Goal: Communication & Community: Participate in discussion

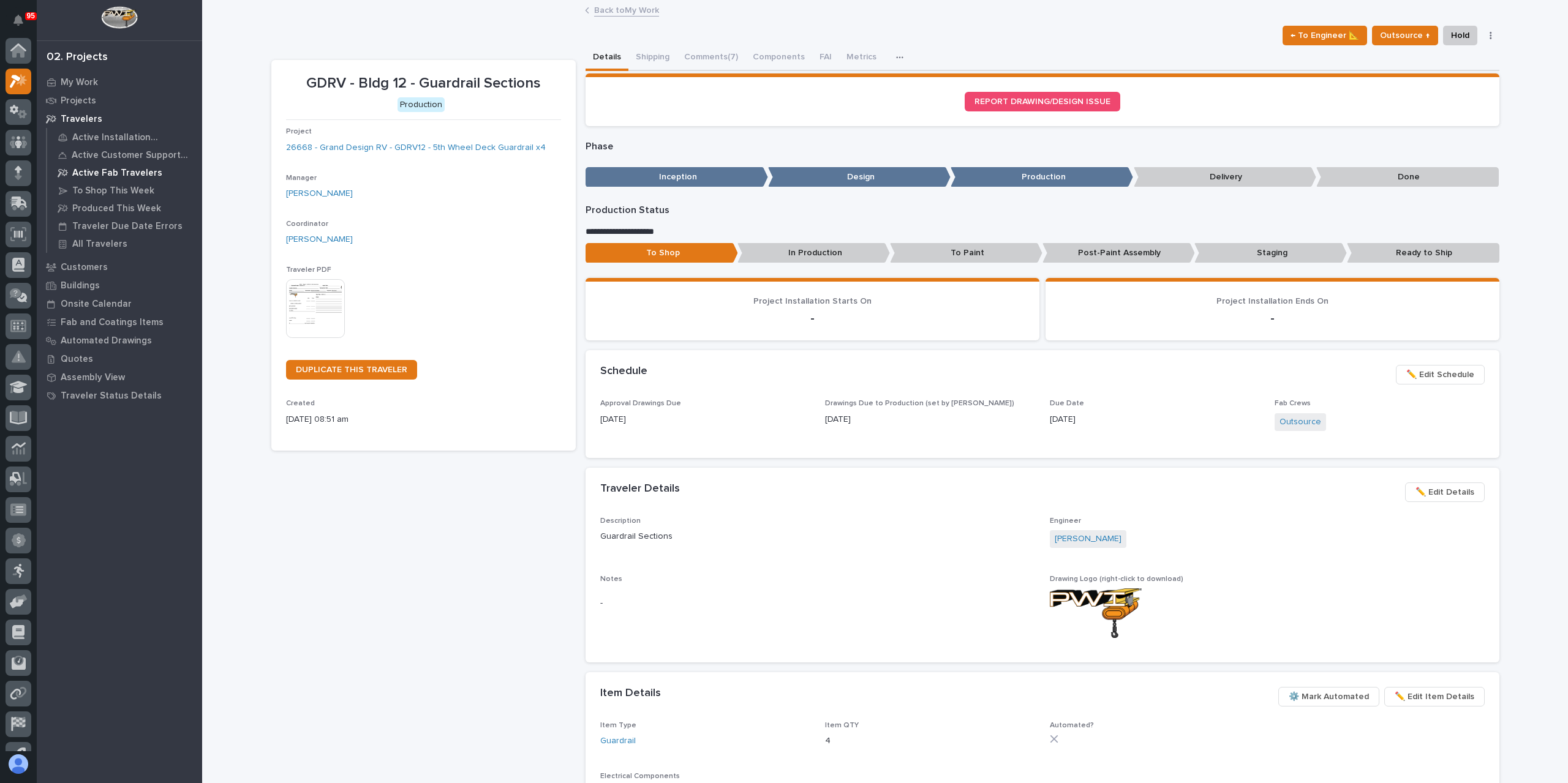
scroll to position [30, 0]
click at [8, 55] on div at bounding box center [18, 51] width 26 height 26
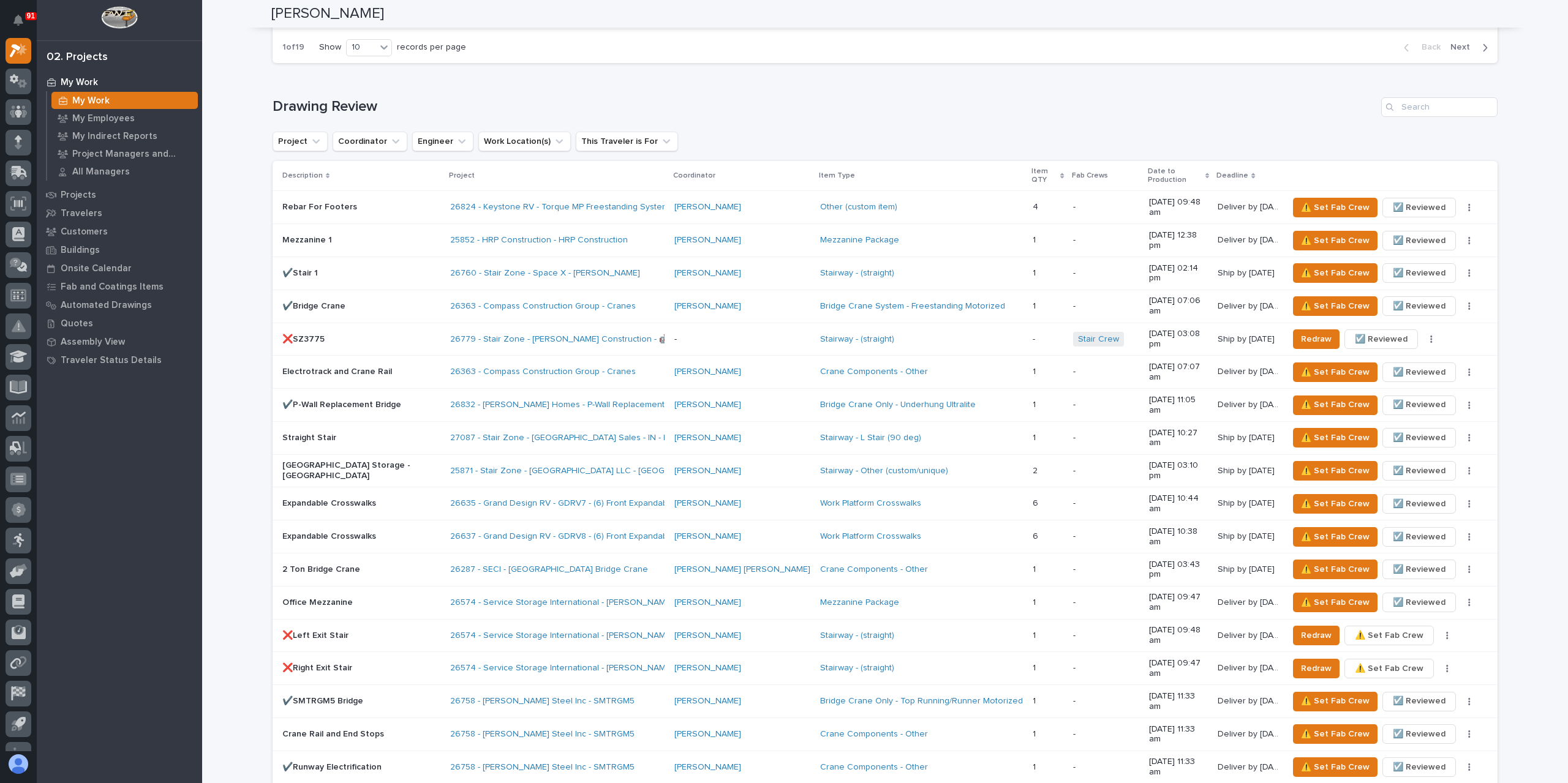
scroll to position [1960, 0]
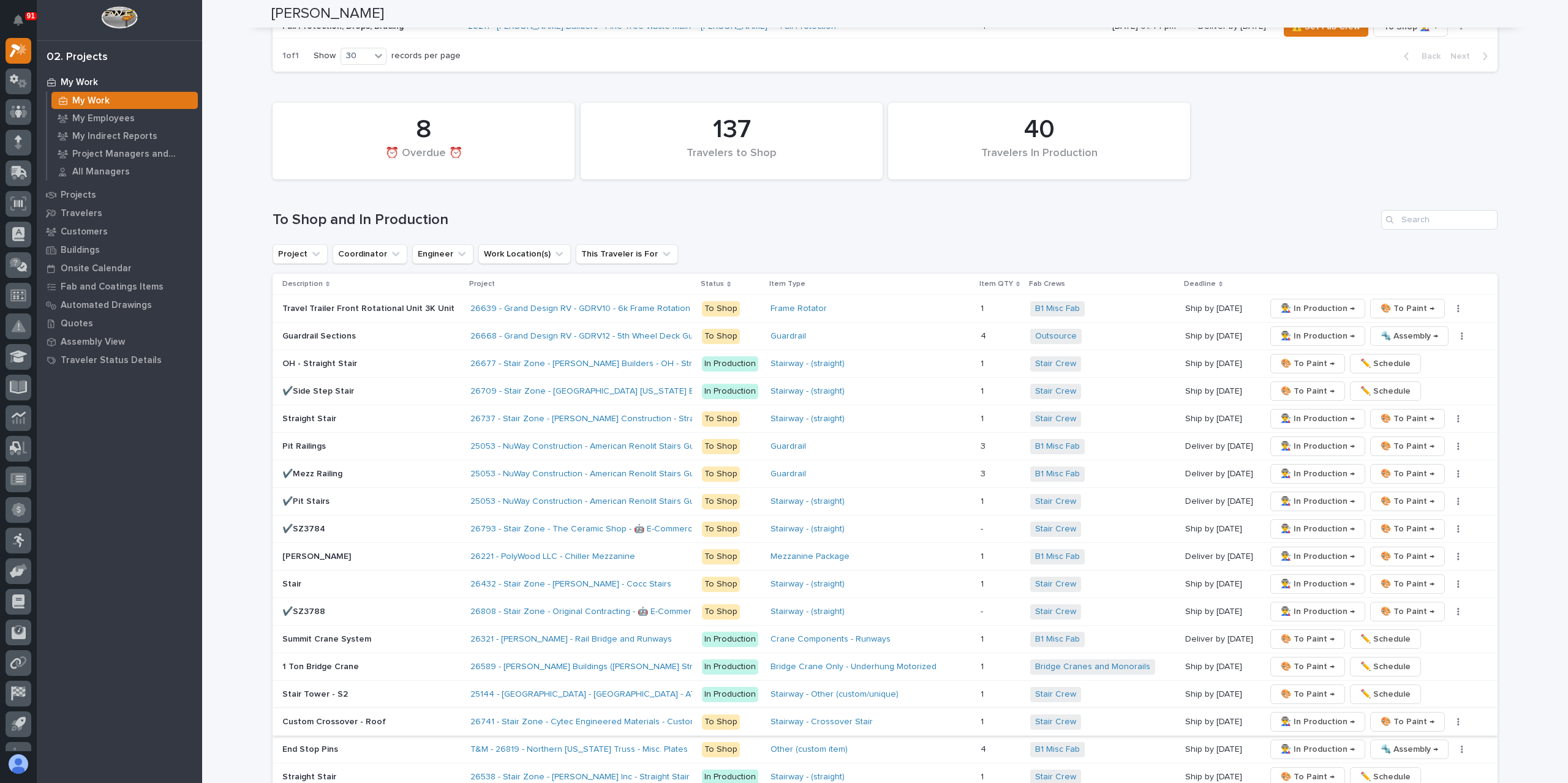
scroll to position [1712, 0]
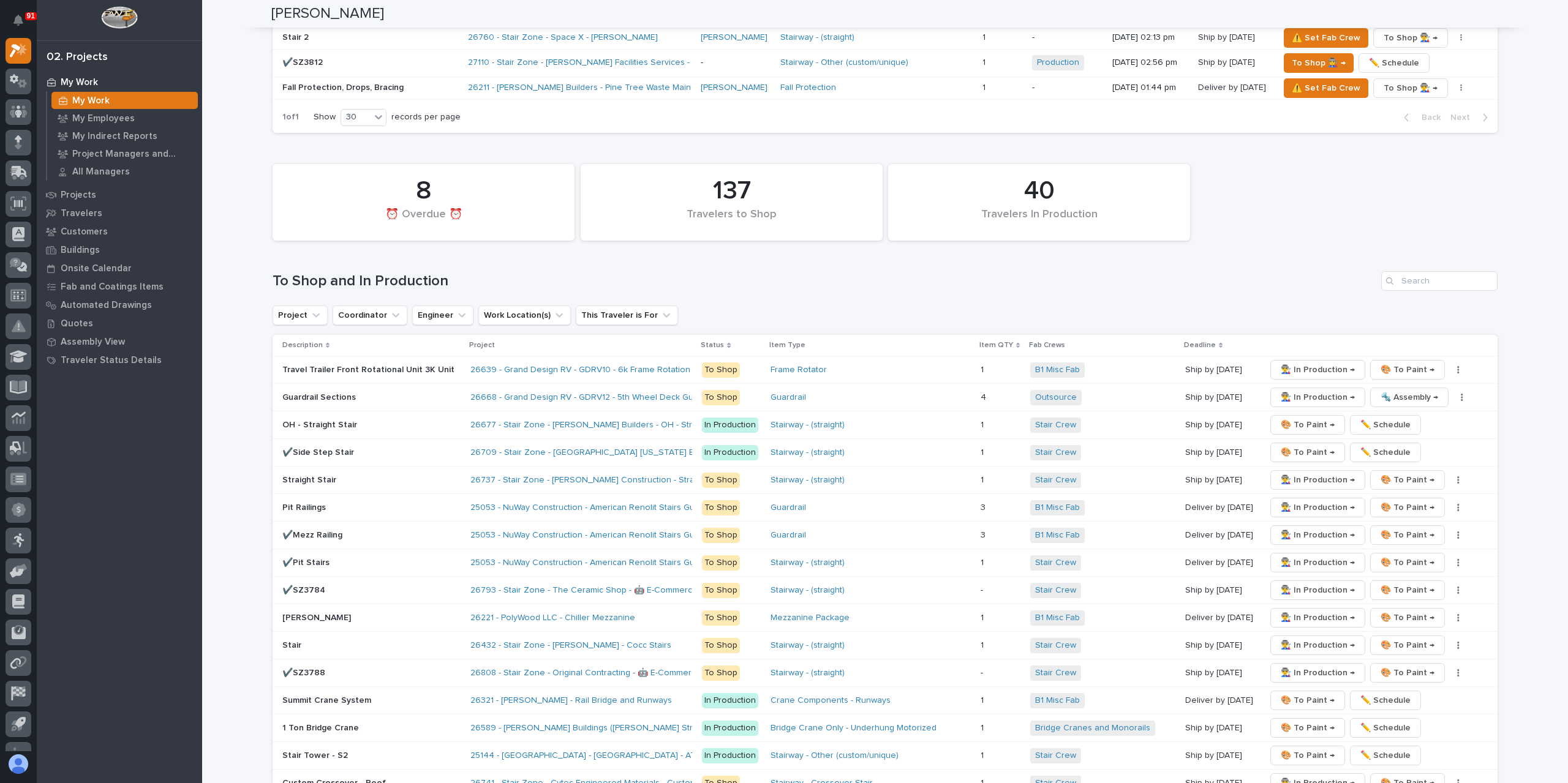
click at [316, 585] on p "✔️SZ3784" at bounding box center [372, 590] width 178 height 10
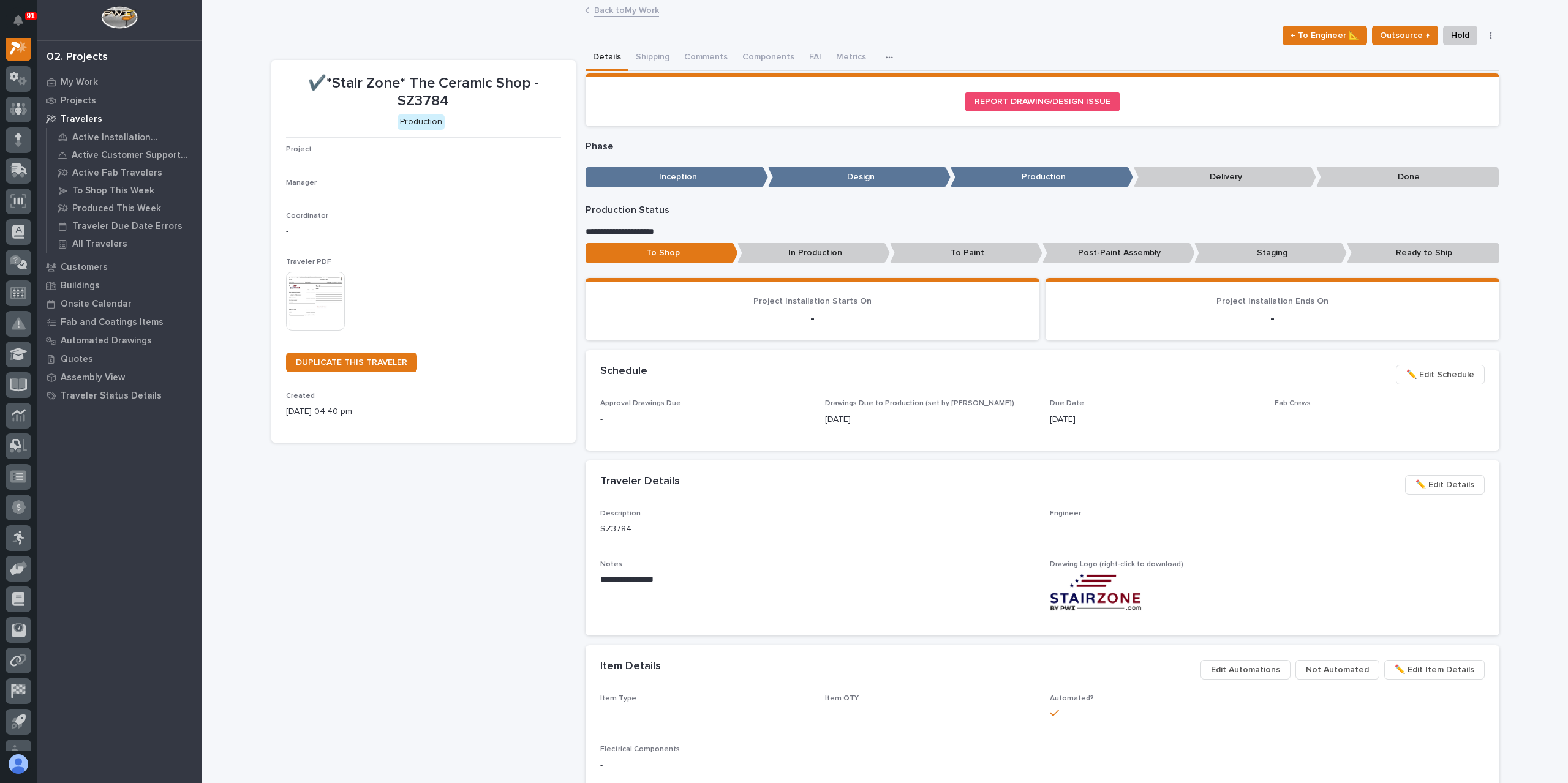
scroll to position [30, 0]
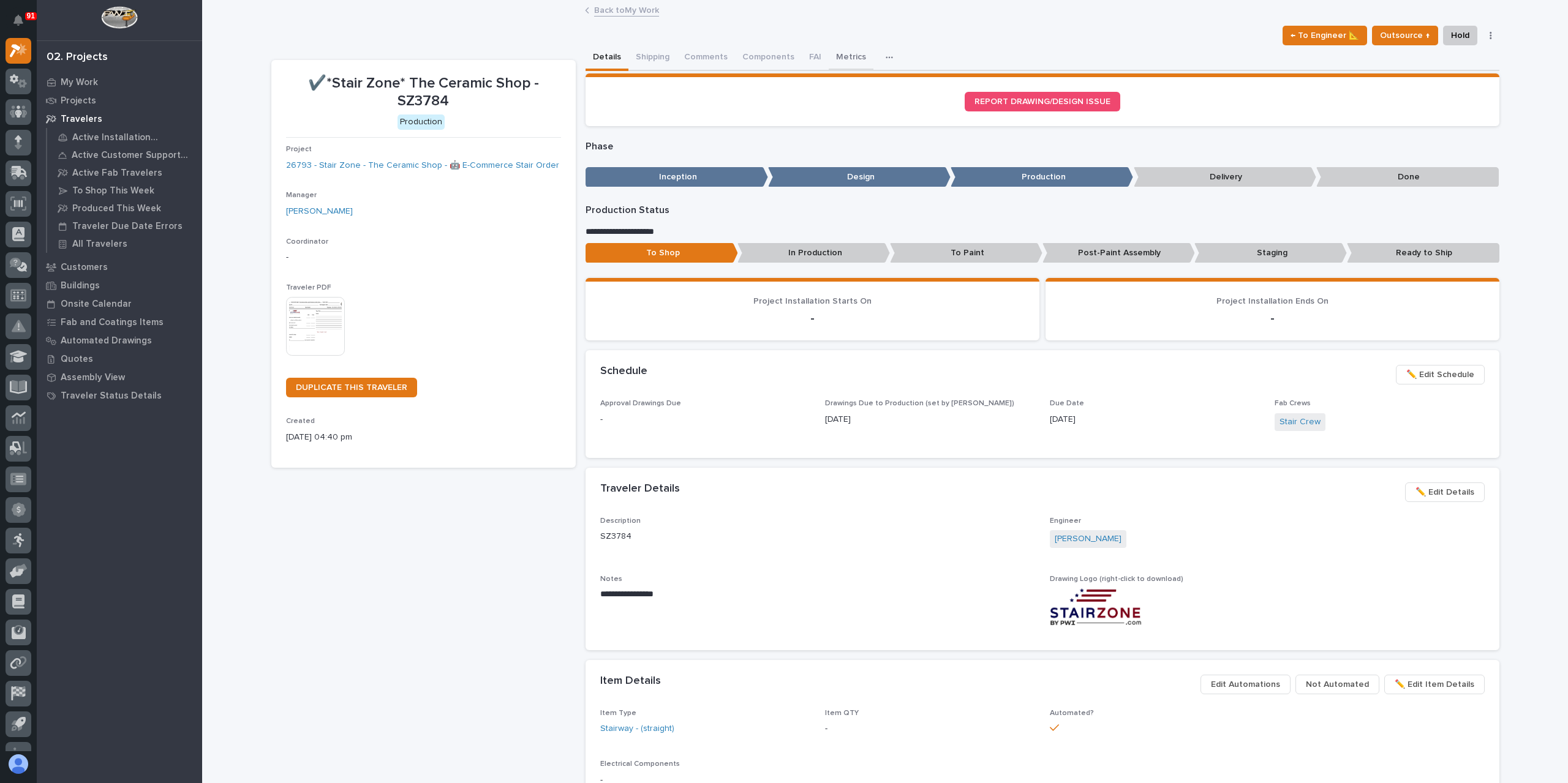
click at [854, 49] on button "Metrics" at bounding box center [851, 58] width 45 height 26
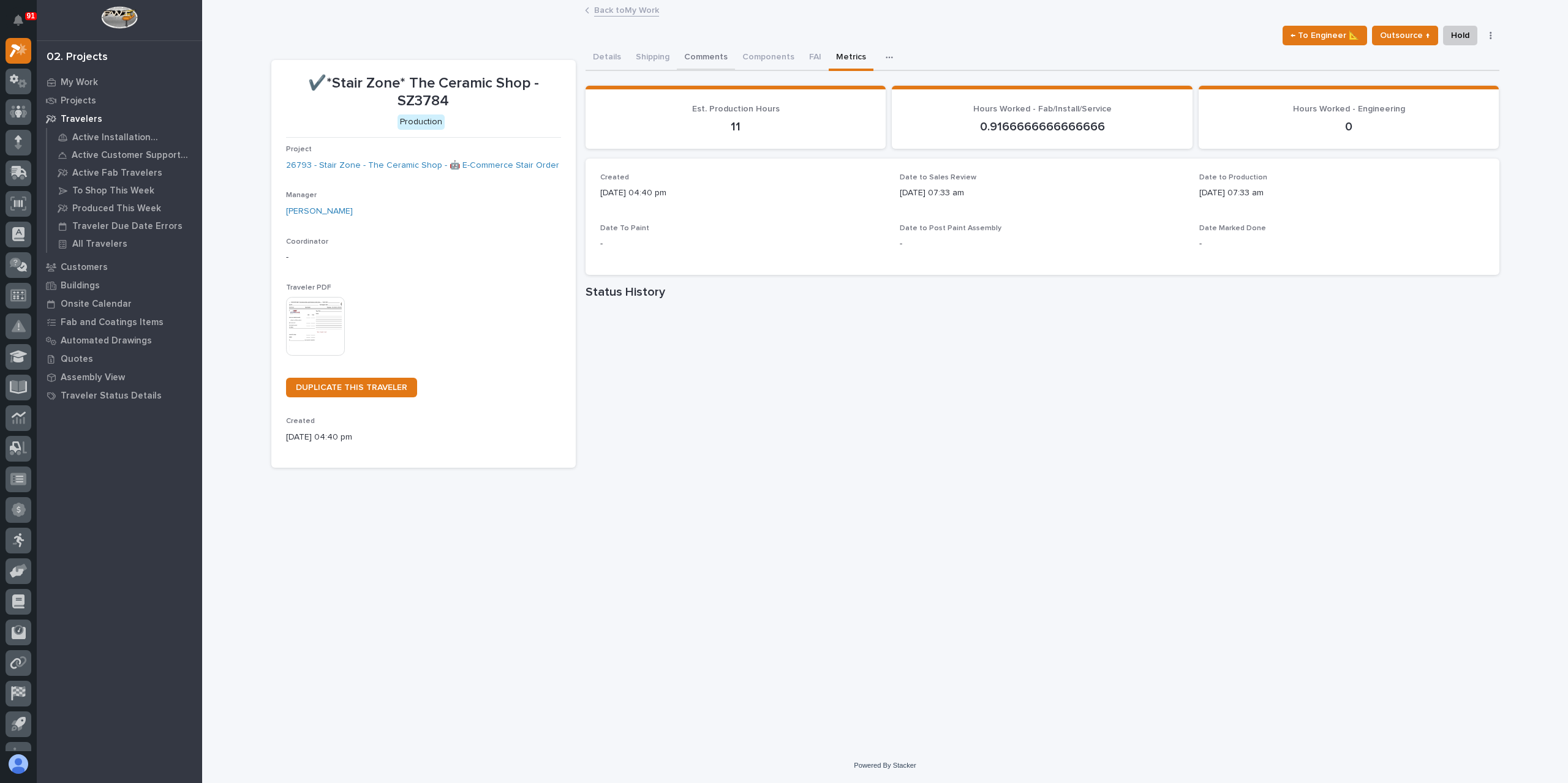
click at [712, 60] on button "Comments" at bounding box center [706, 58] width 58 height 26
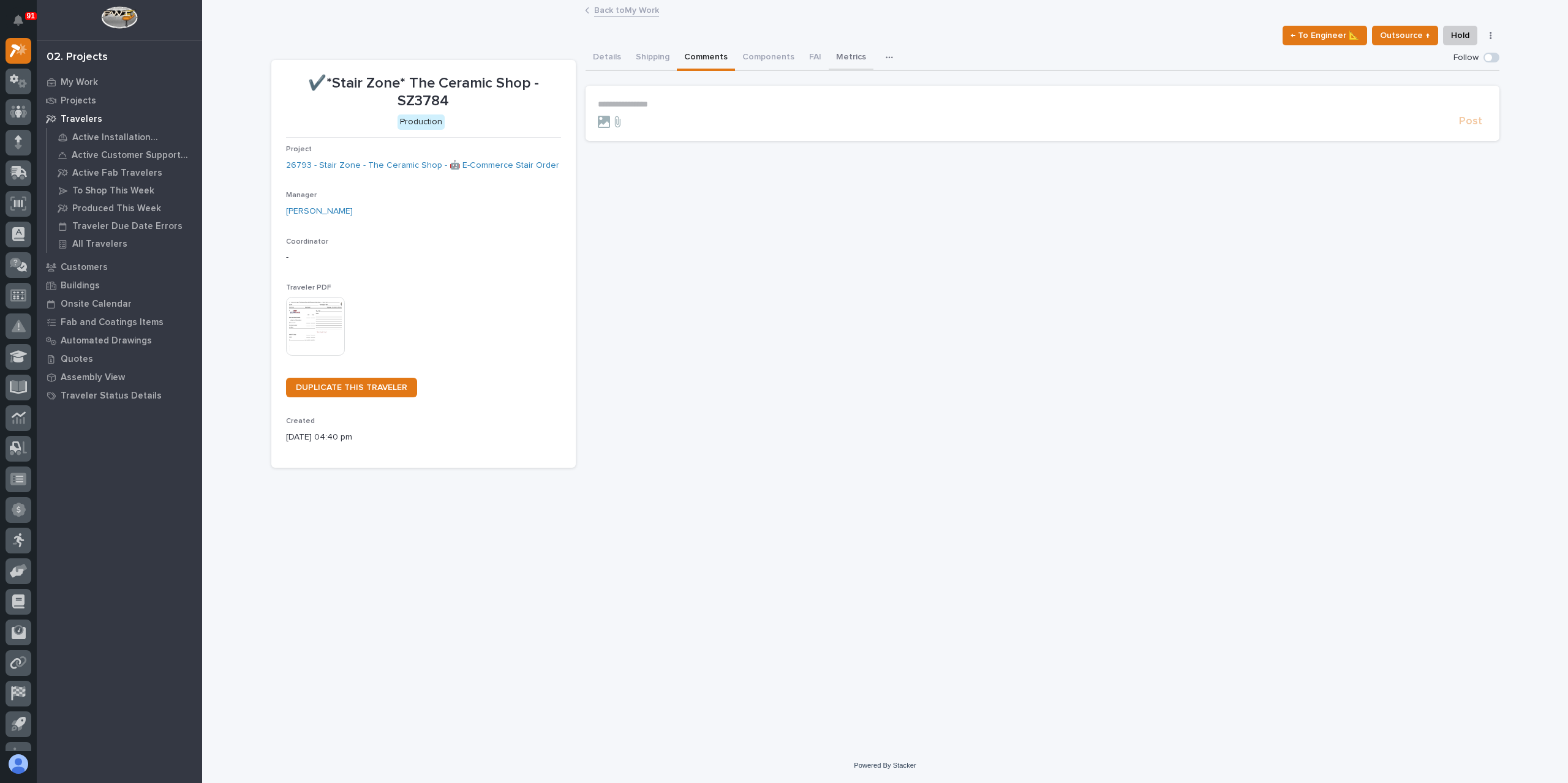
click at [839, 59] on button "Metrics" at bounding box center [851, 58] width 45 height 26
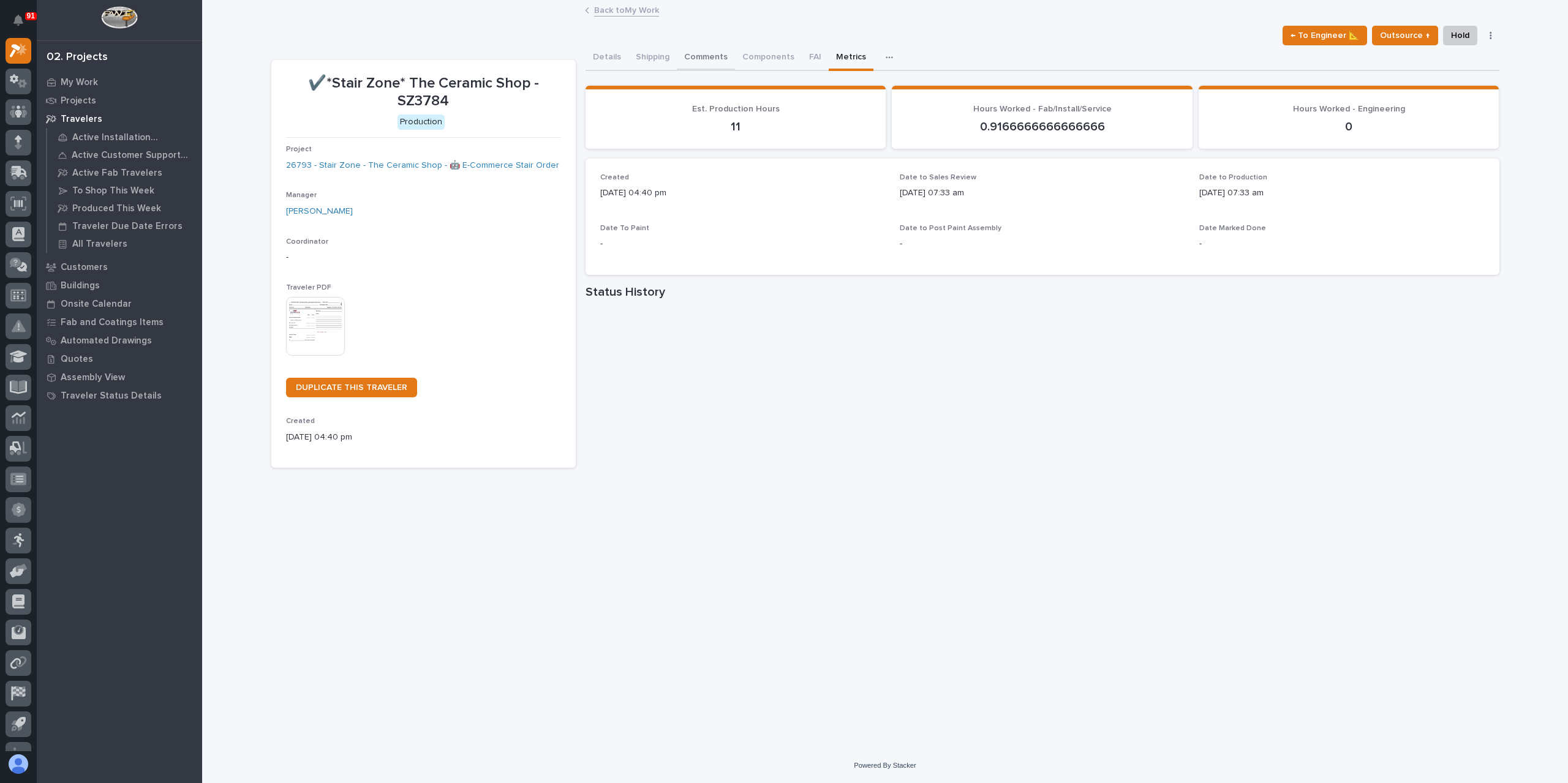
click at [703, 58] on button "Comments" at bounding box center [706, 58] width 58 height 26
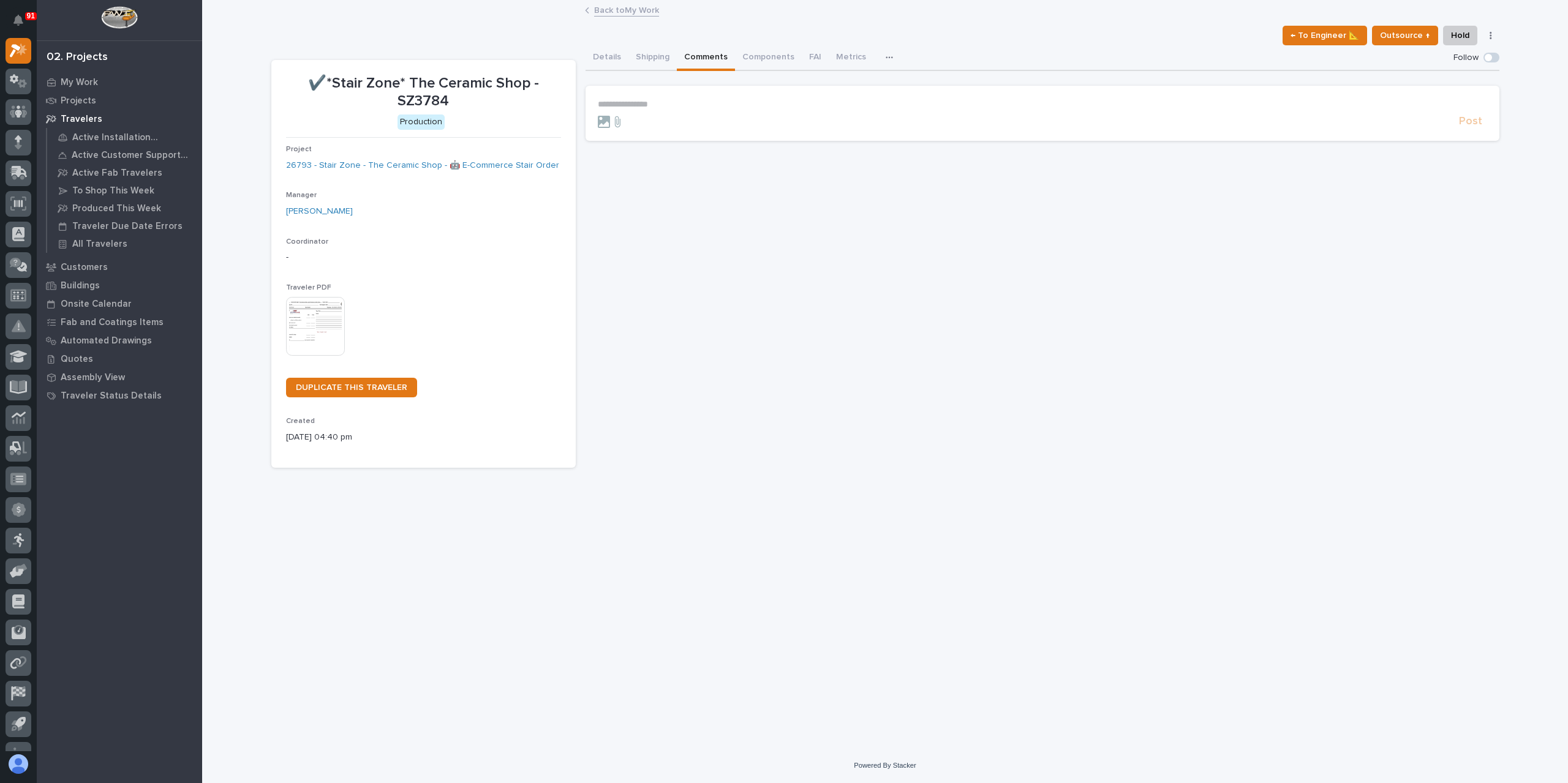
click at [687, 94] on section "**********" at bounding box center [1042, 113] width 914 height 55
click at [690, 99] on section "**********" at bounding box center [1042, 113] width 914 height 55
click at [690, 99] on p "**********" at bounding box center [1042, 104] width 889 height 10
click at [1480, 129] on span "Post" at bounding box center [1470, 127] width 23 height 14
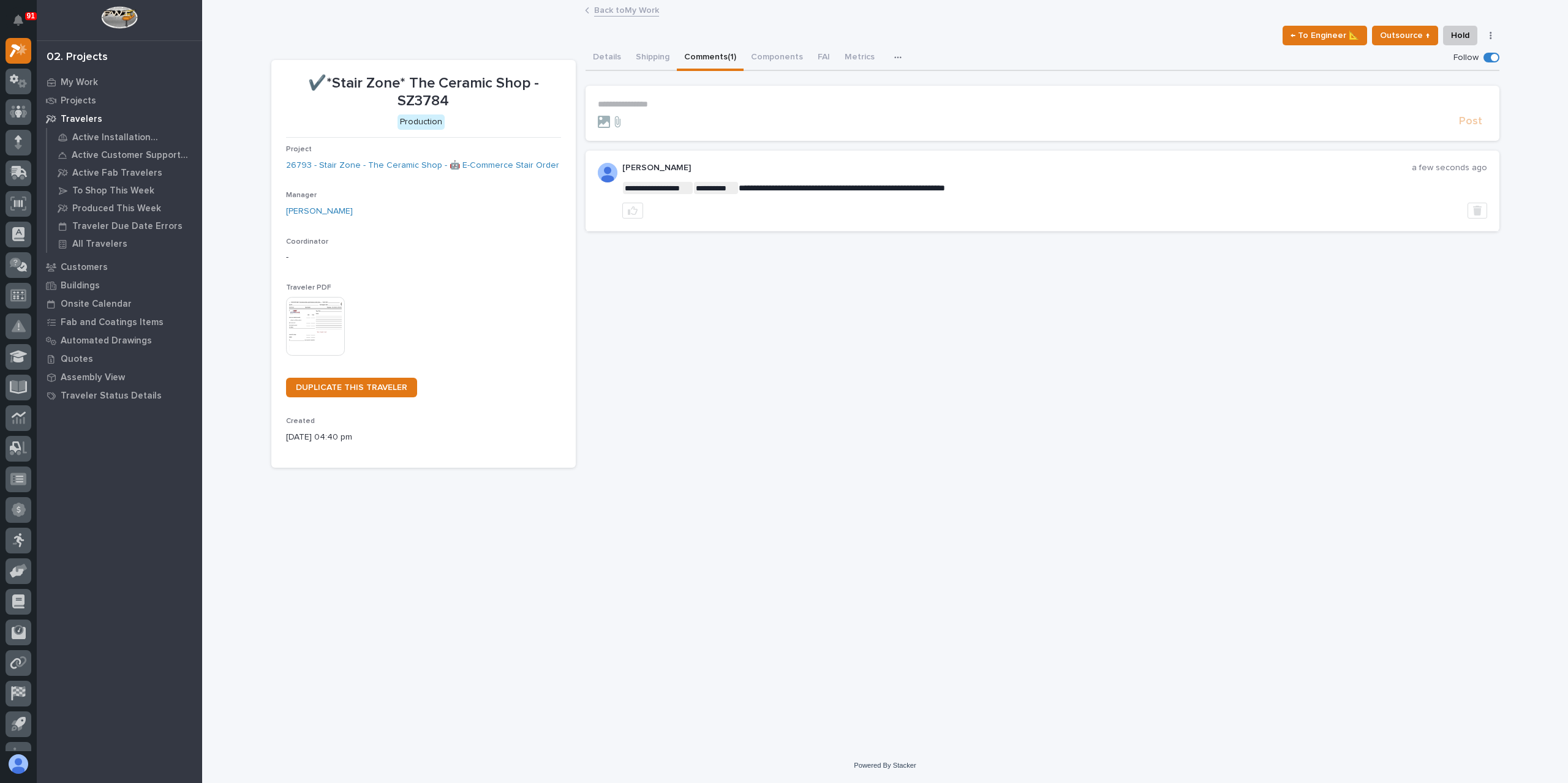
click at [613, 11] on link "Back to My Work" at bounding box center [626, 9] width 65 height 14
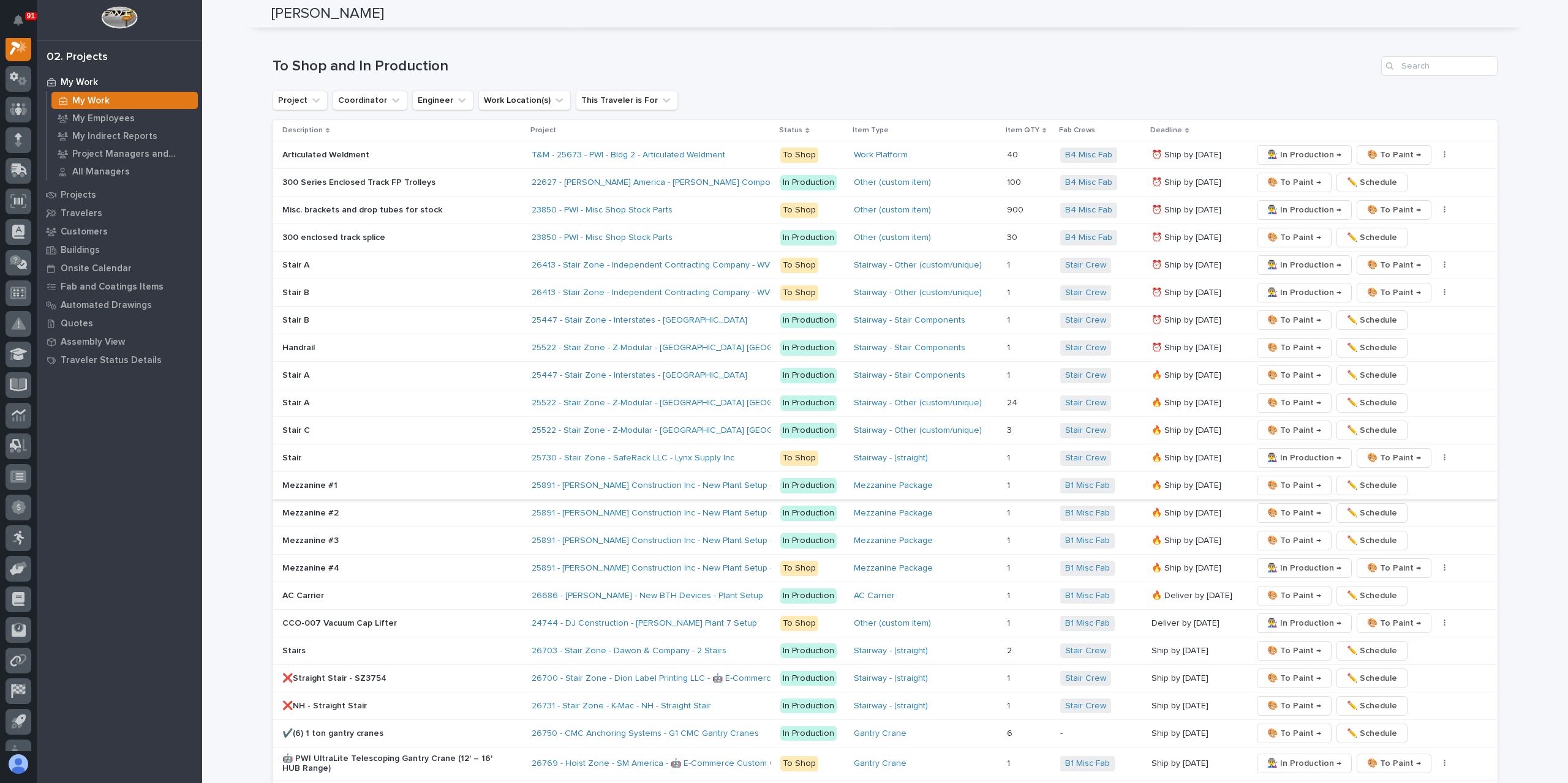
scroll to position [2144, 0]
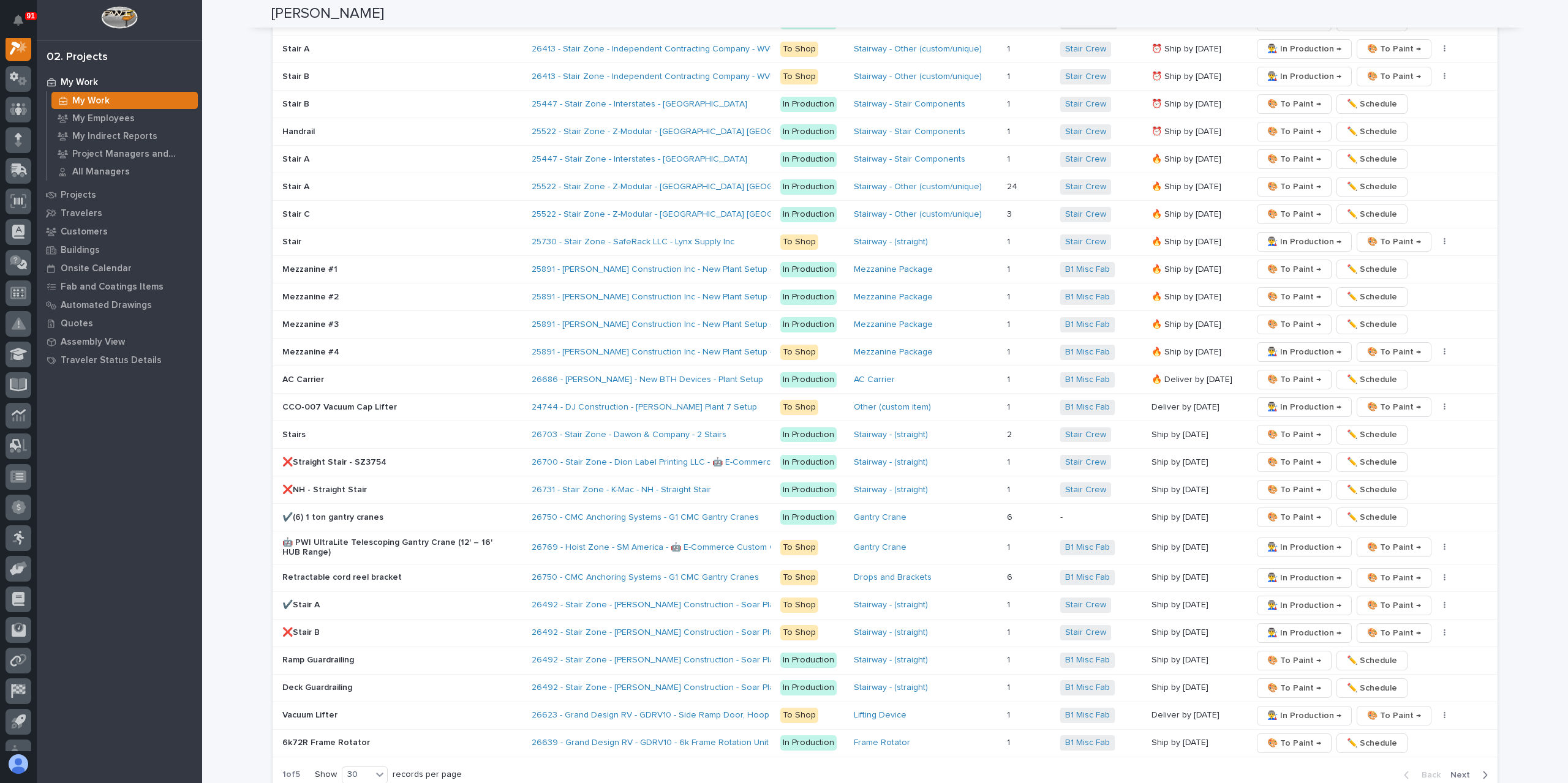
click at [1458, 770] on span "Next" at bounding box center [1464, 775] width 27 height 11
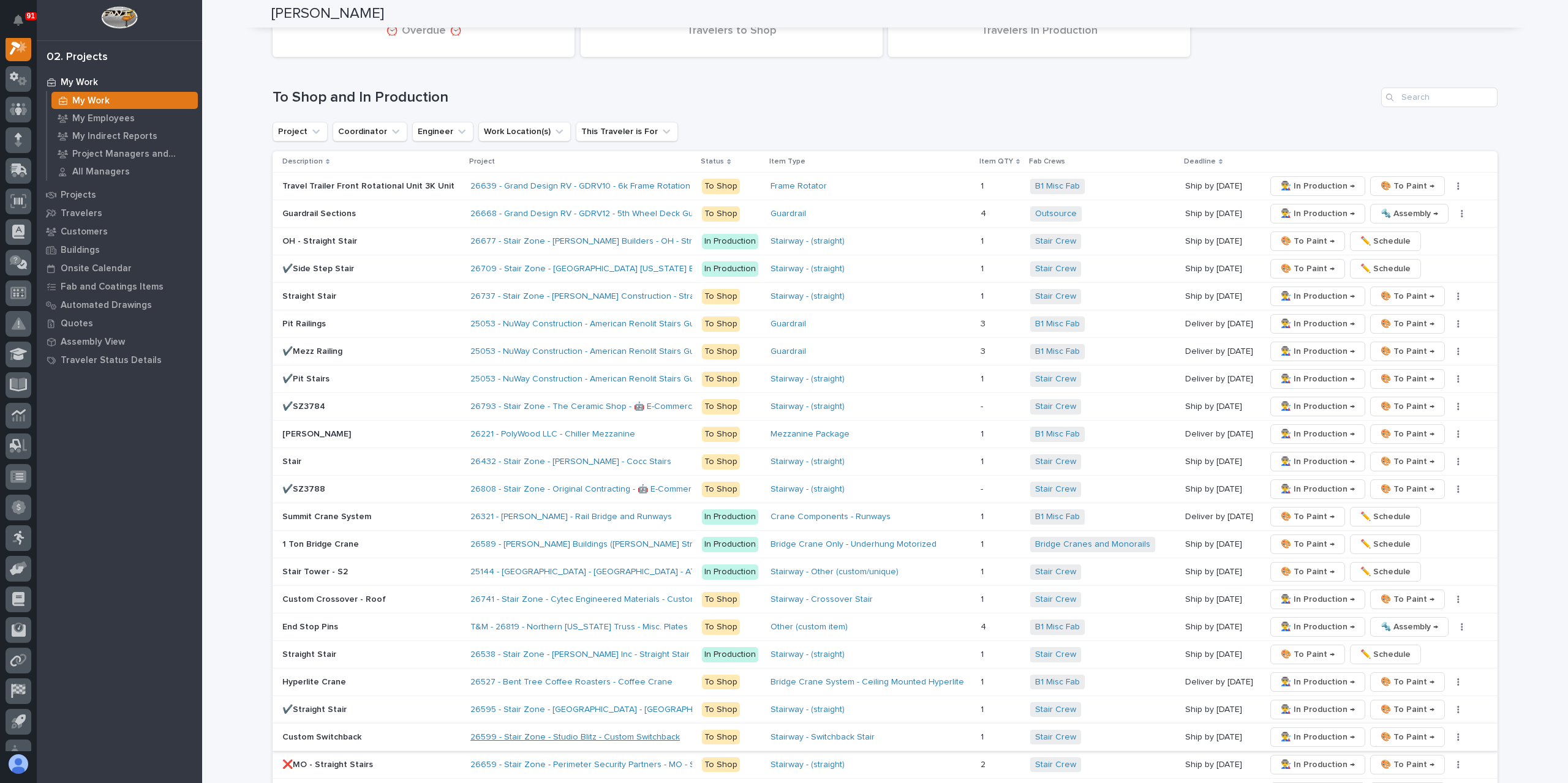
scroll to position [1712, 0]
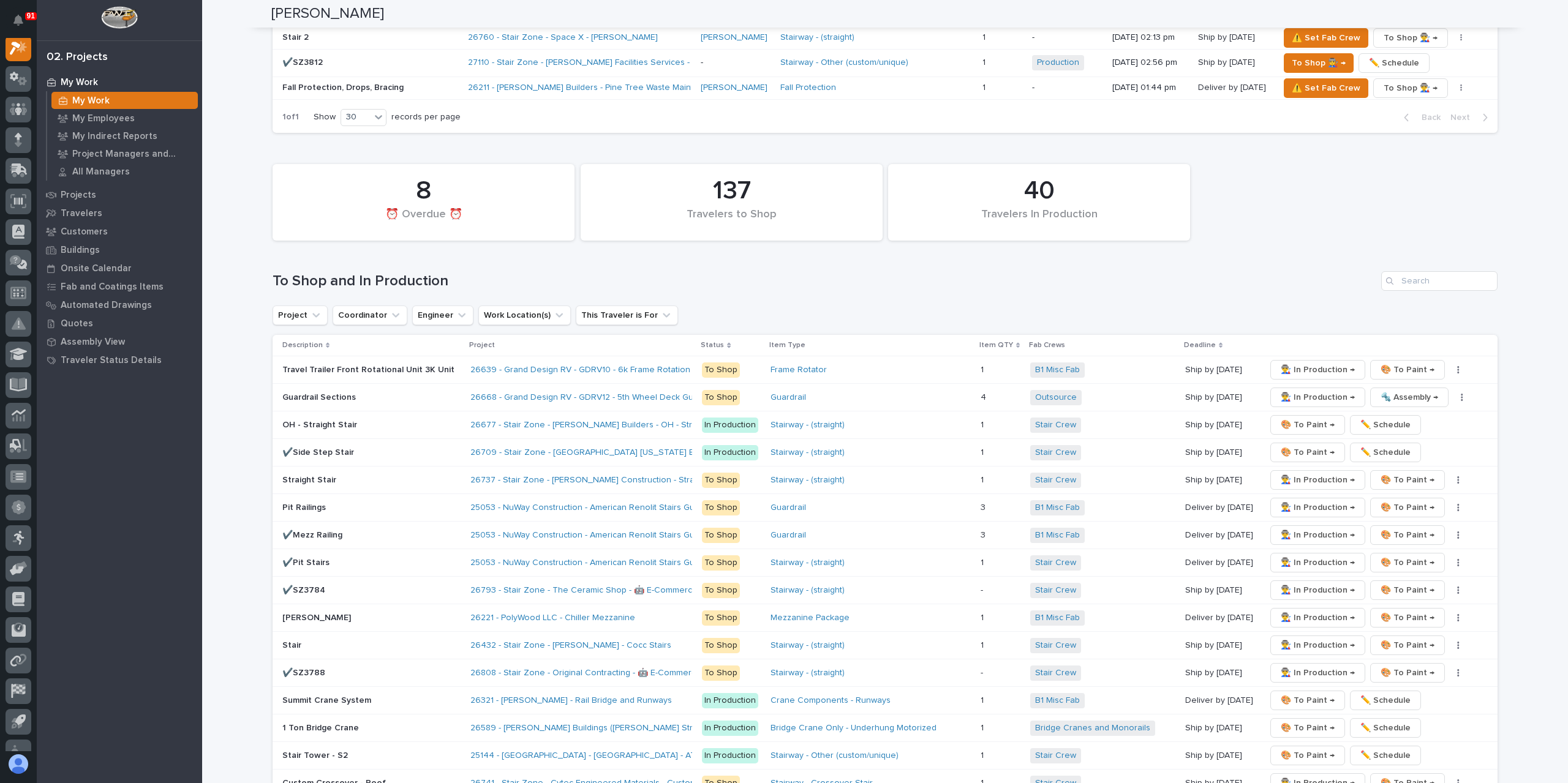
click at [285, 475] on p "Straight Stair" at bounding box center [372, 480] width 178 height 10
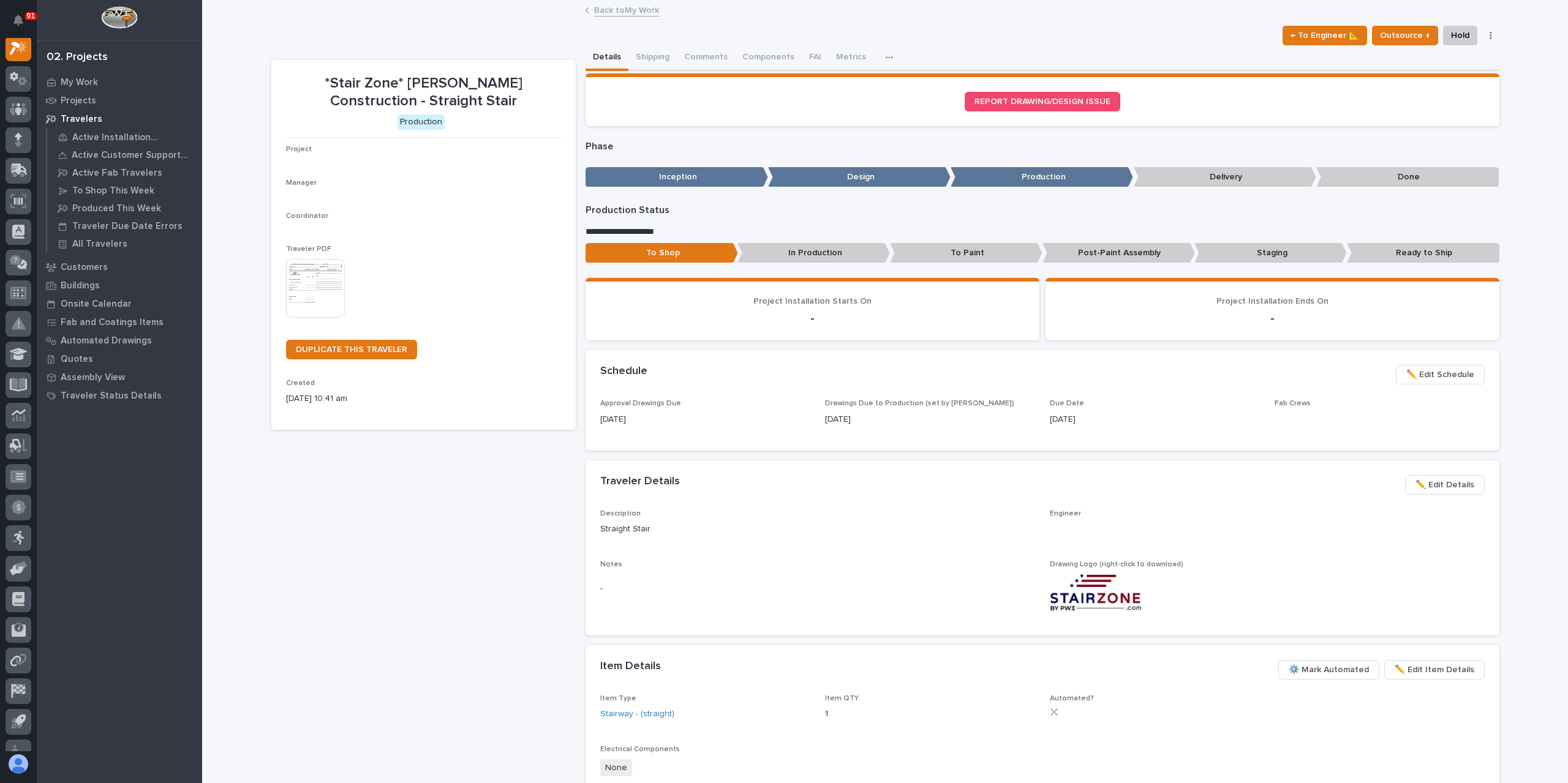
scroll to position [30, 0]
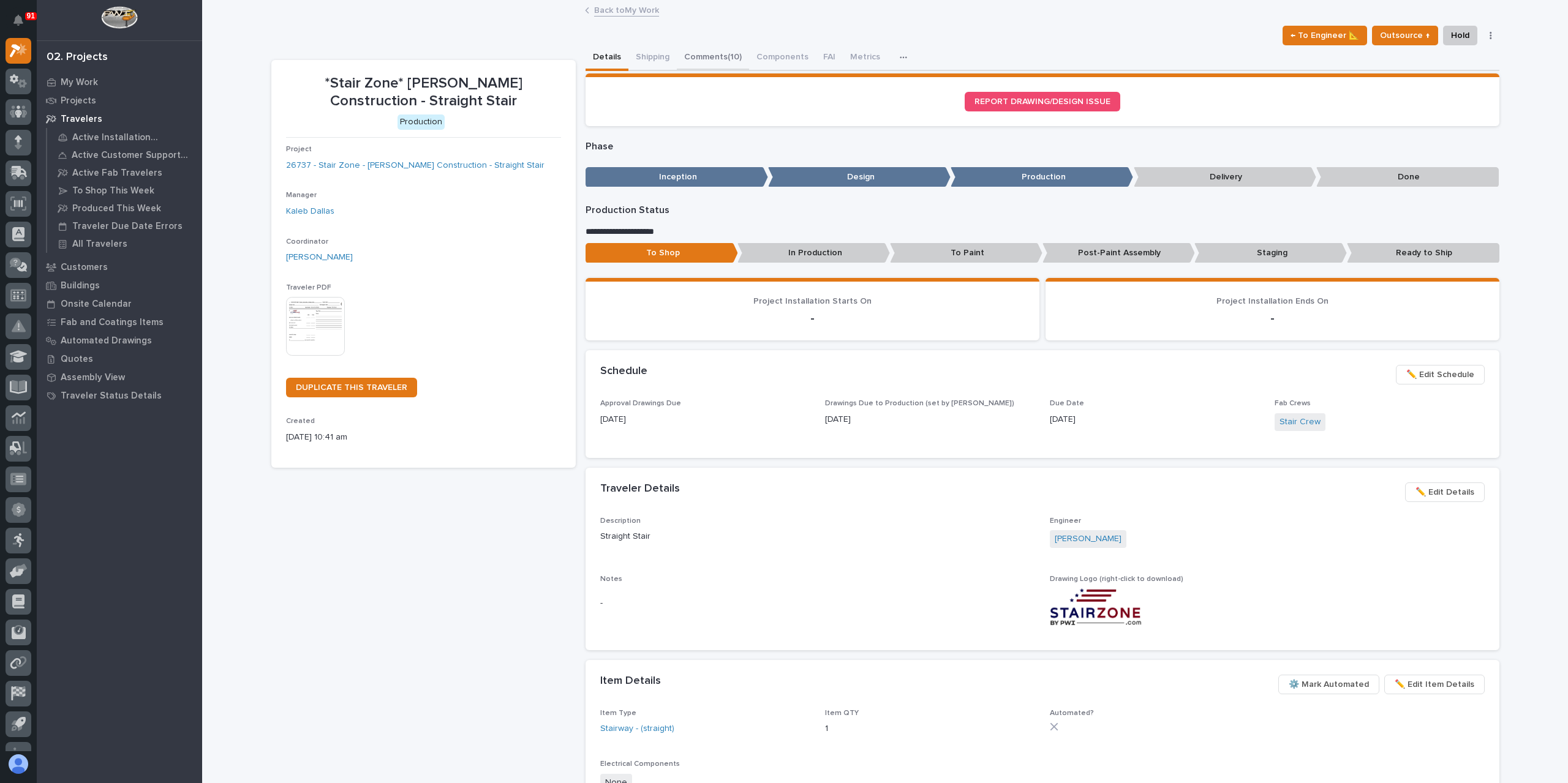
click at [702, 54] on button "Comments (10)" at bounding box center [713, 58] width 72 height 26
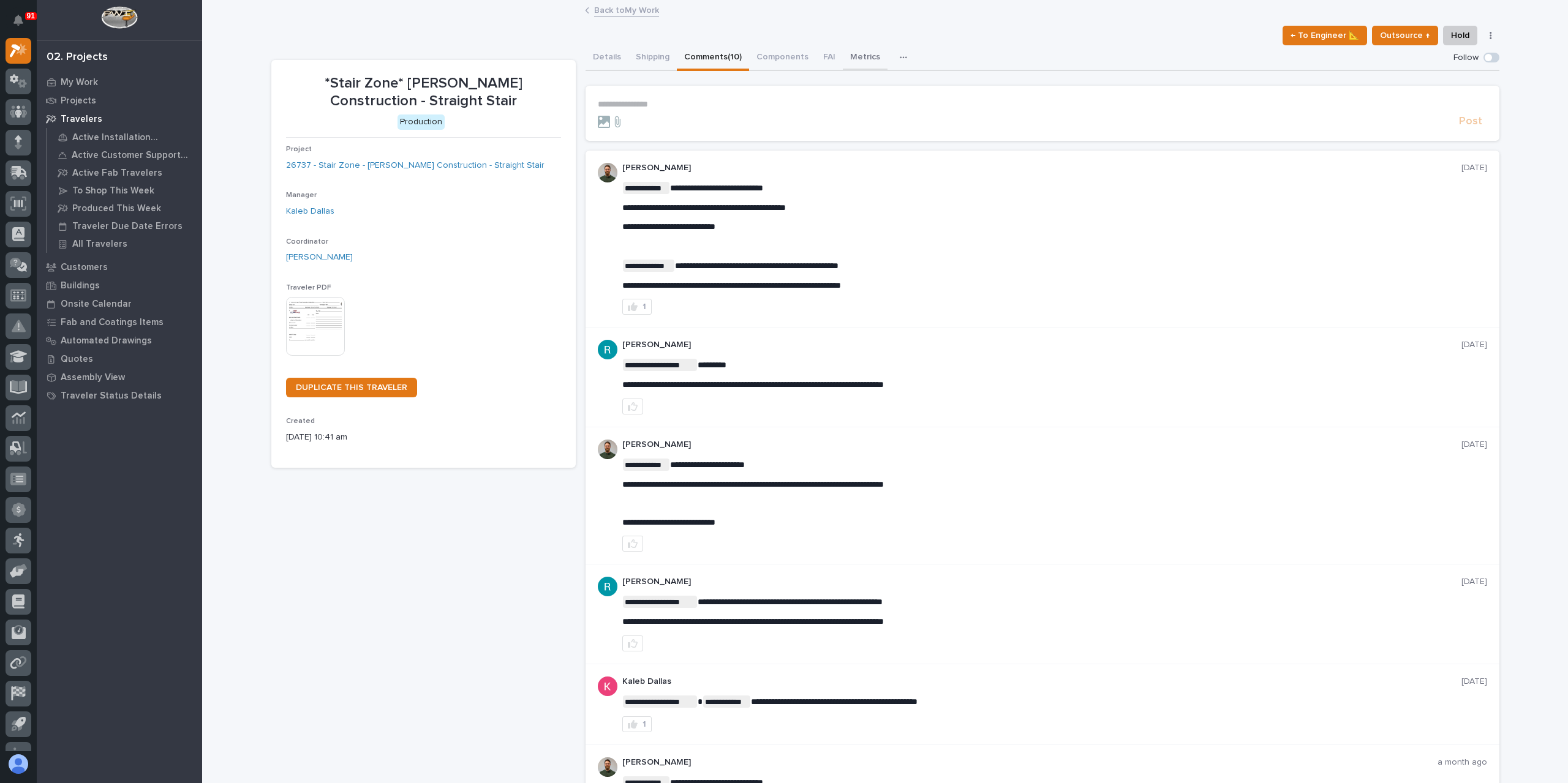
click at [851, 58] on button "Metrics" at bounding box center [865, 58] width 45 height 26
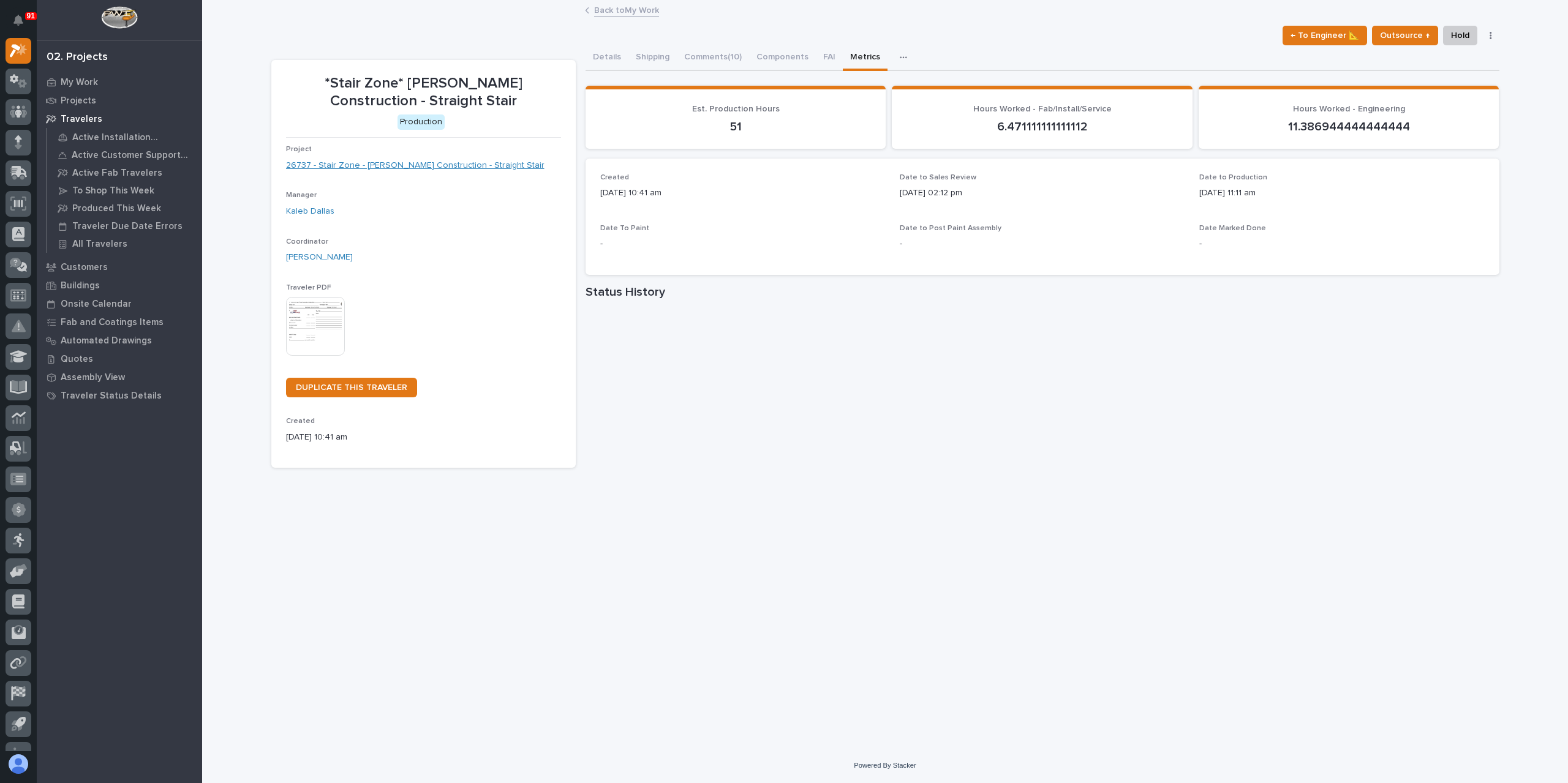
click at [384, 160] on link "26737 - Stair Zone - [PERSON_NAME] Construction - Straight Stair" at bounding box center [415, 166] width 258 height 13
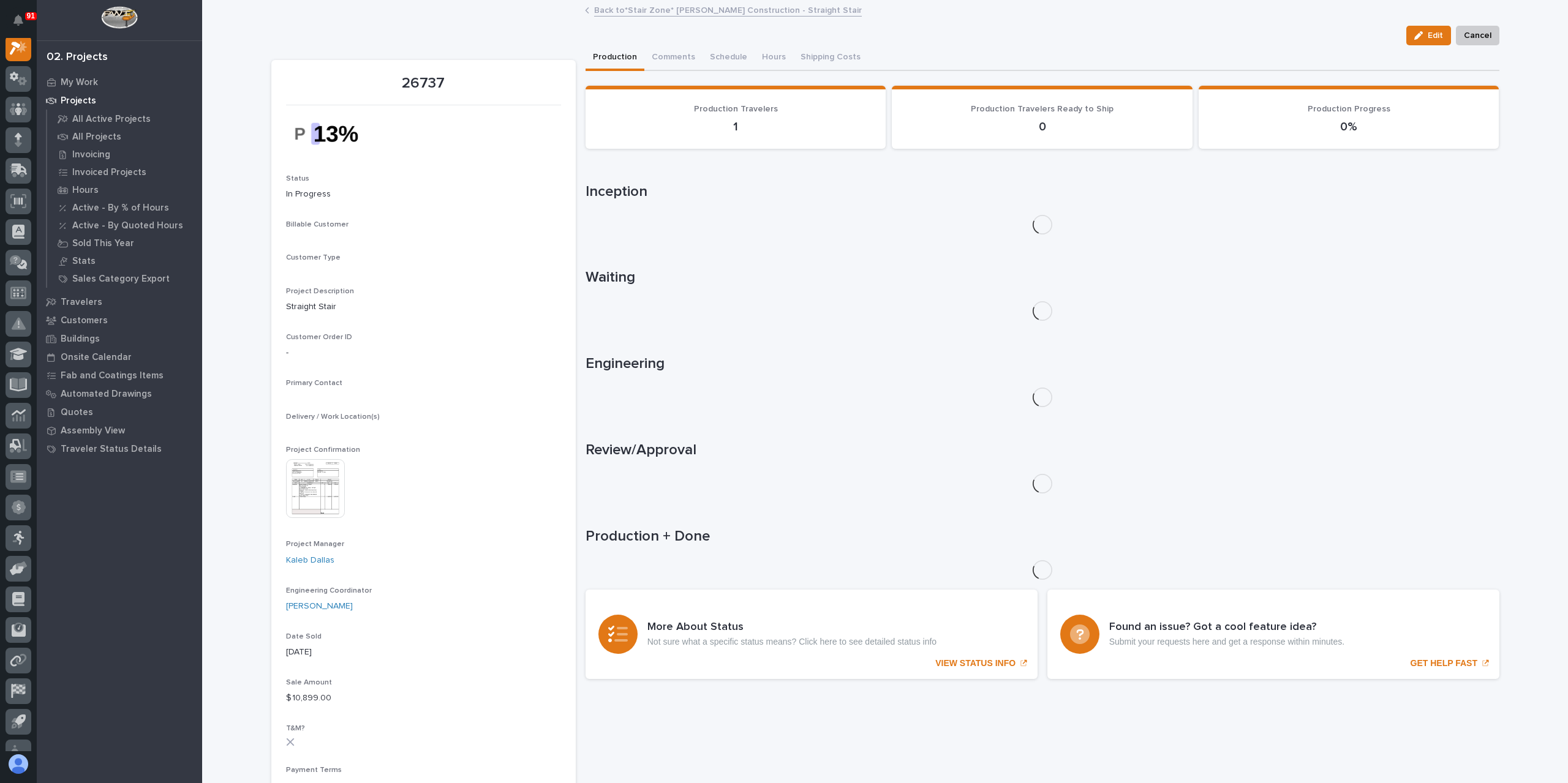
scroll to position [30, 0]
click at [341, 532] on div at bounding box center [317, 527] width 61 height 59
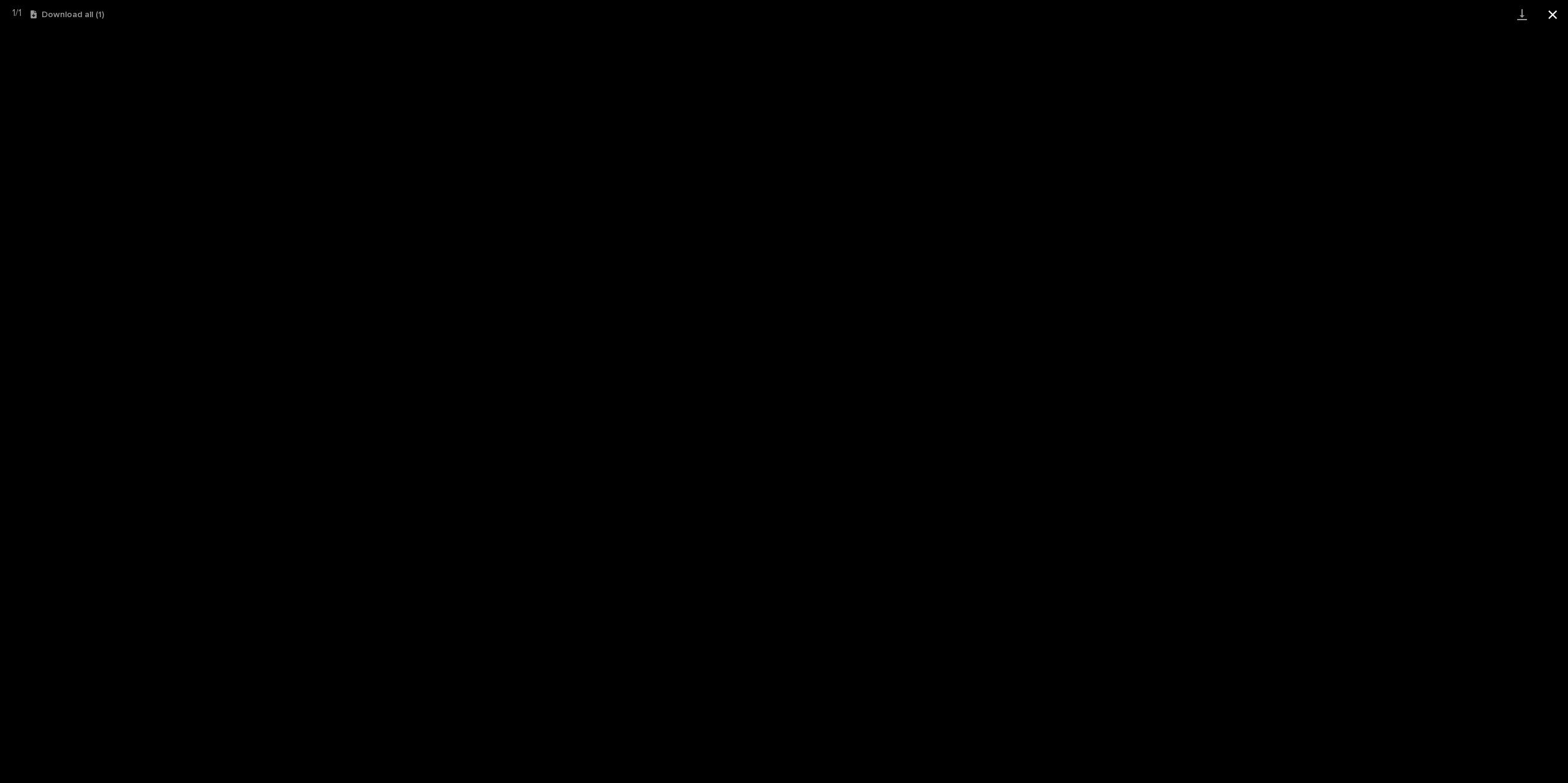
click at [1547, 24] on button "Close gallery" at bounding box center [1552, 15] width 30 height 29
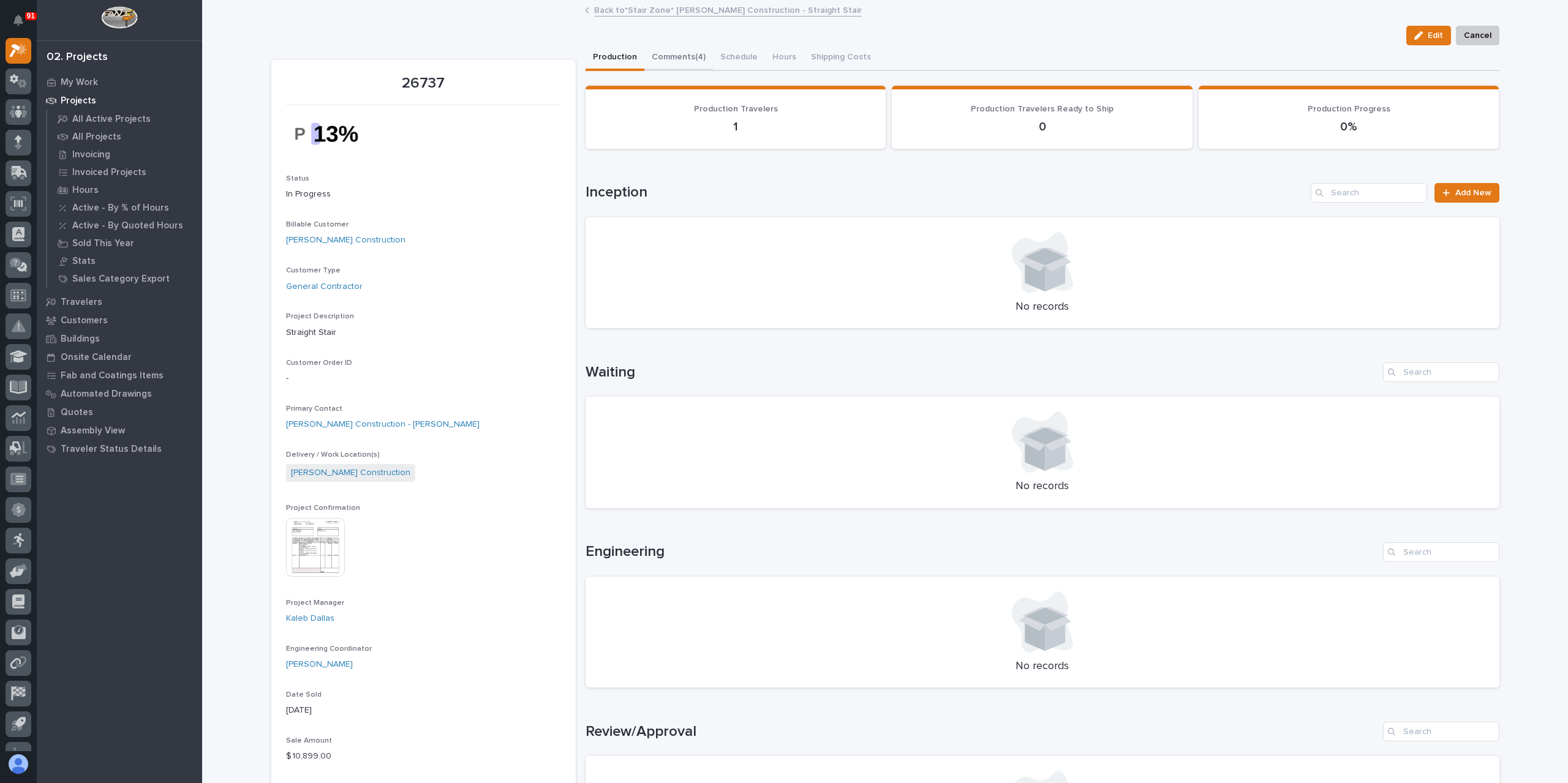
click at [685, 59] on button "Comments (4)" at bounding box center [678, 58] width 69 height 26
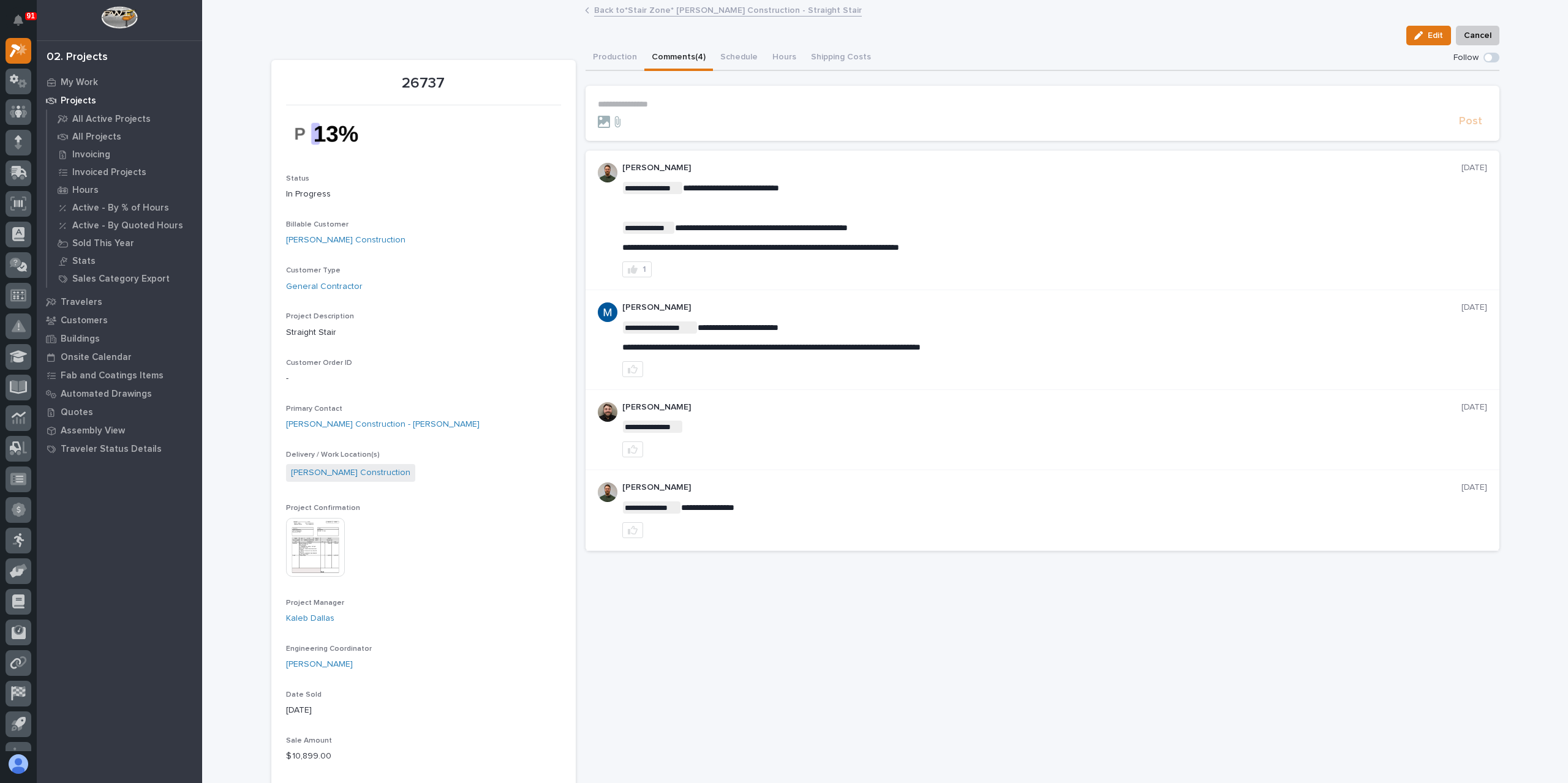
click at [643, 9] on link "Back to *Stair Zone* [PERSON_NAME] Construction - Straight Stair" at bounding box center [727, 9] width 267 height 14
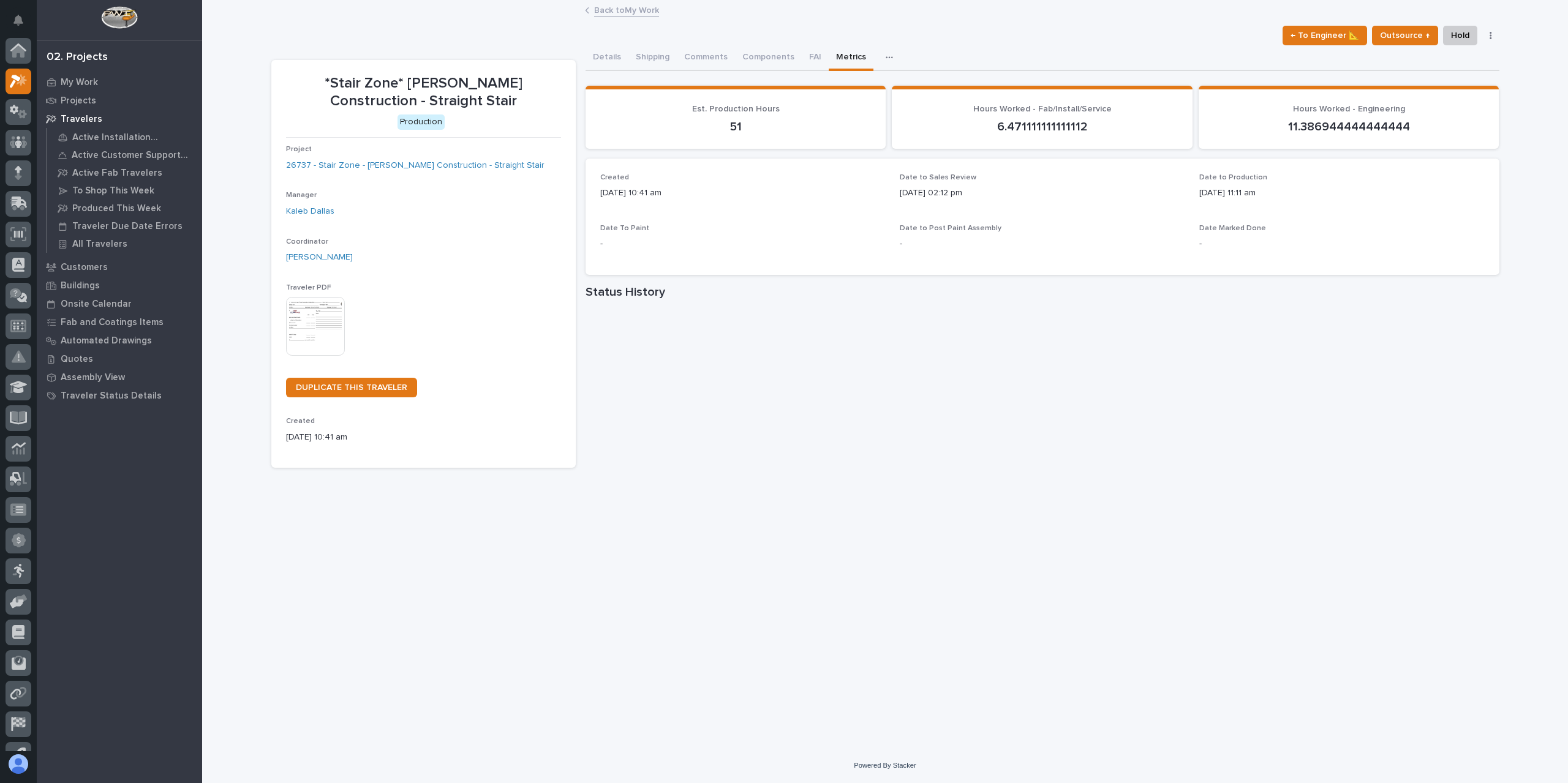
scroll to position [33, 0]
click at [714, 58] on button "Comments (10)" at bounding box center [713, 58] width 72 height 26
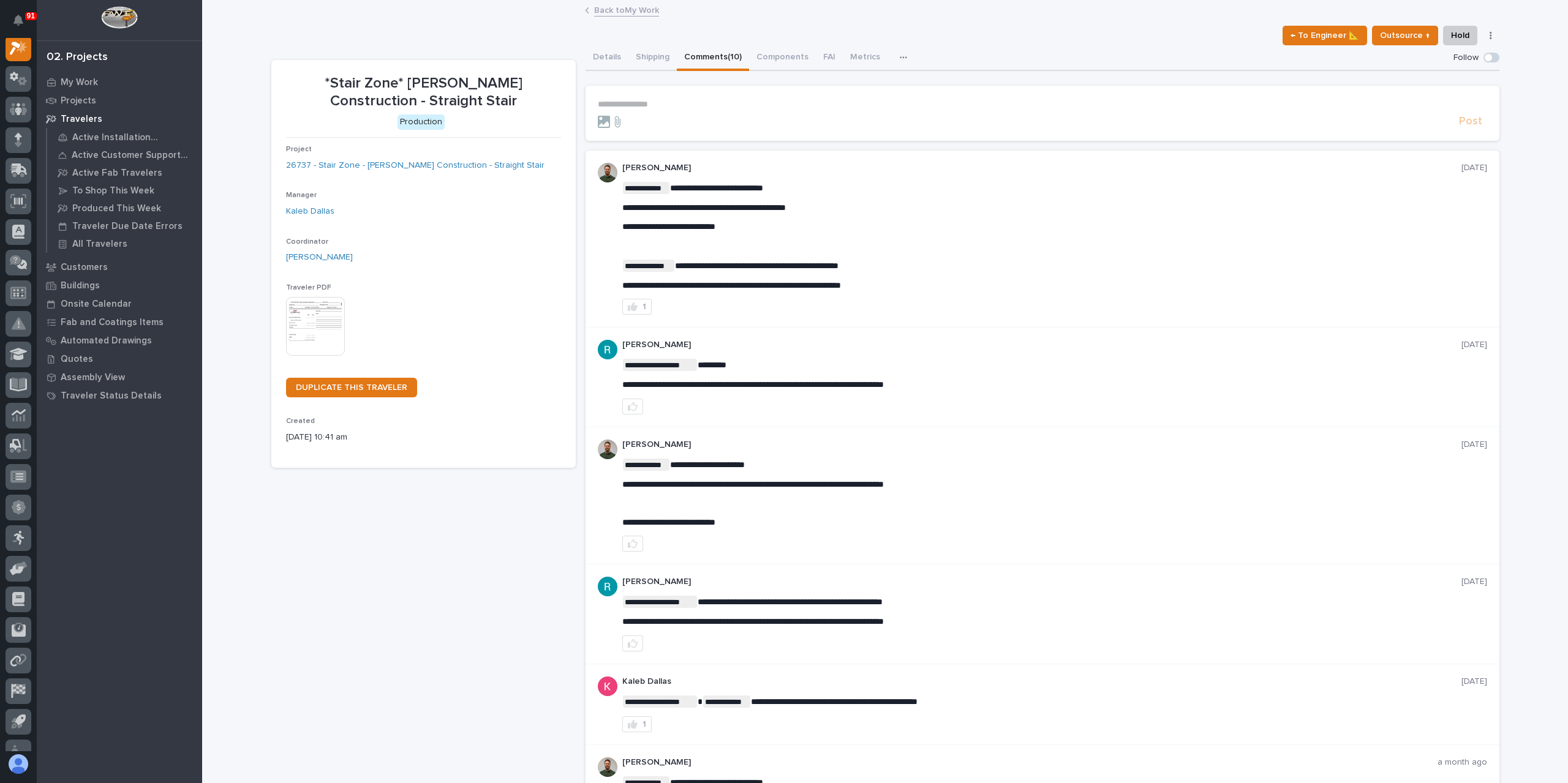
scroll to position [30, 0]
click at [675, 111] on form "**********" at bounding box center [1042, 114] width 889 height 30
click at [676, 103] on p "**********" at bounding box center [1042, 104] width 889 height 10
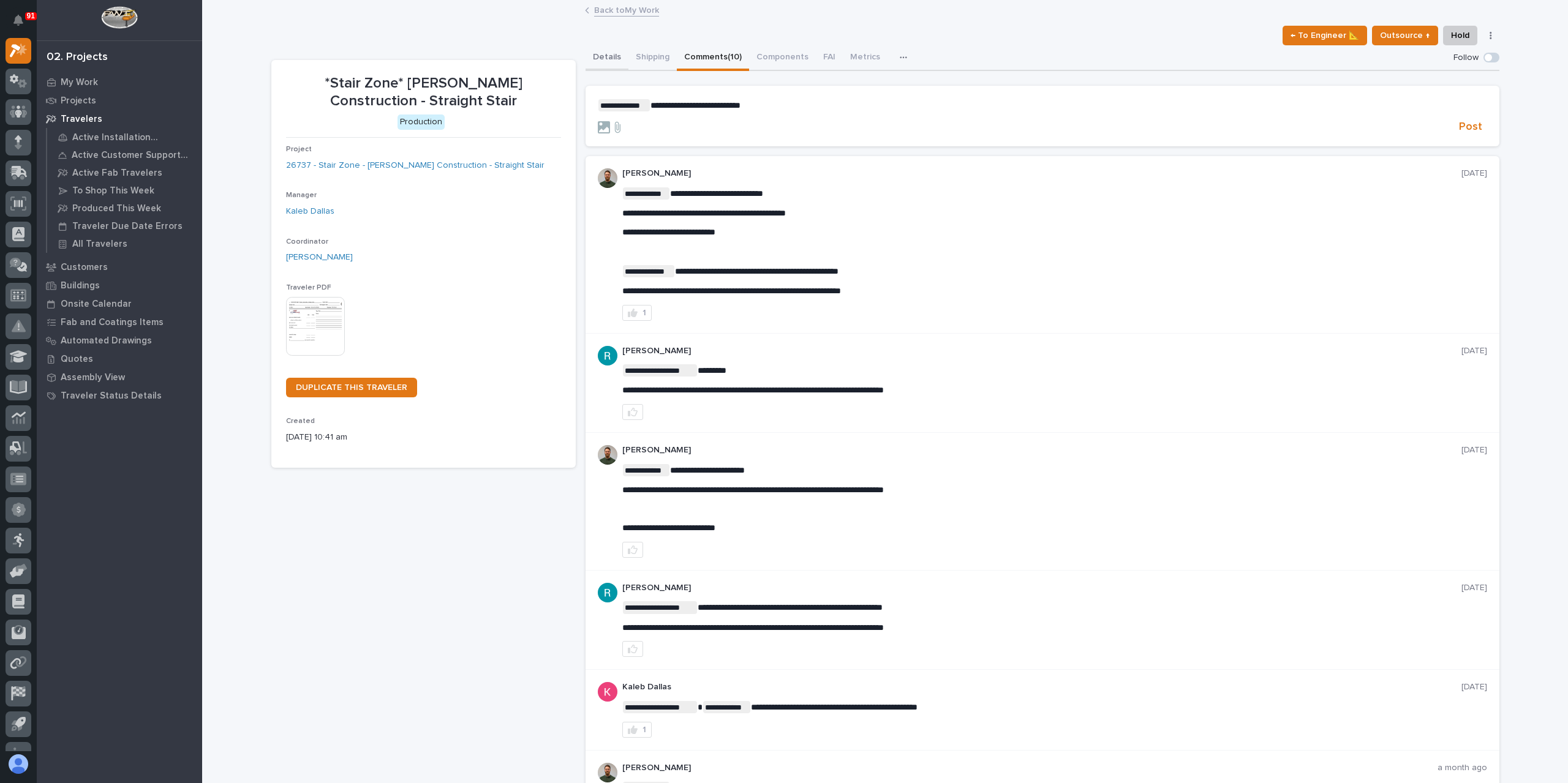
click at [599, 49] on button "Details" at bounding box center [607, 58] width 43 height 26
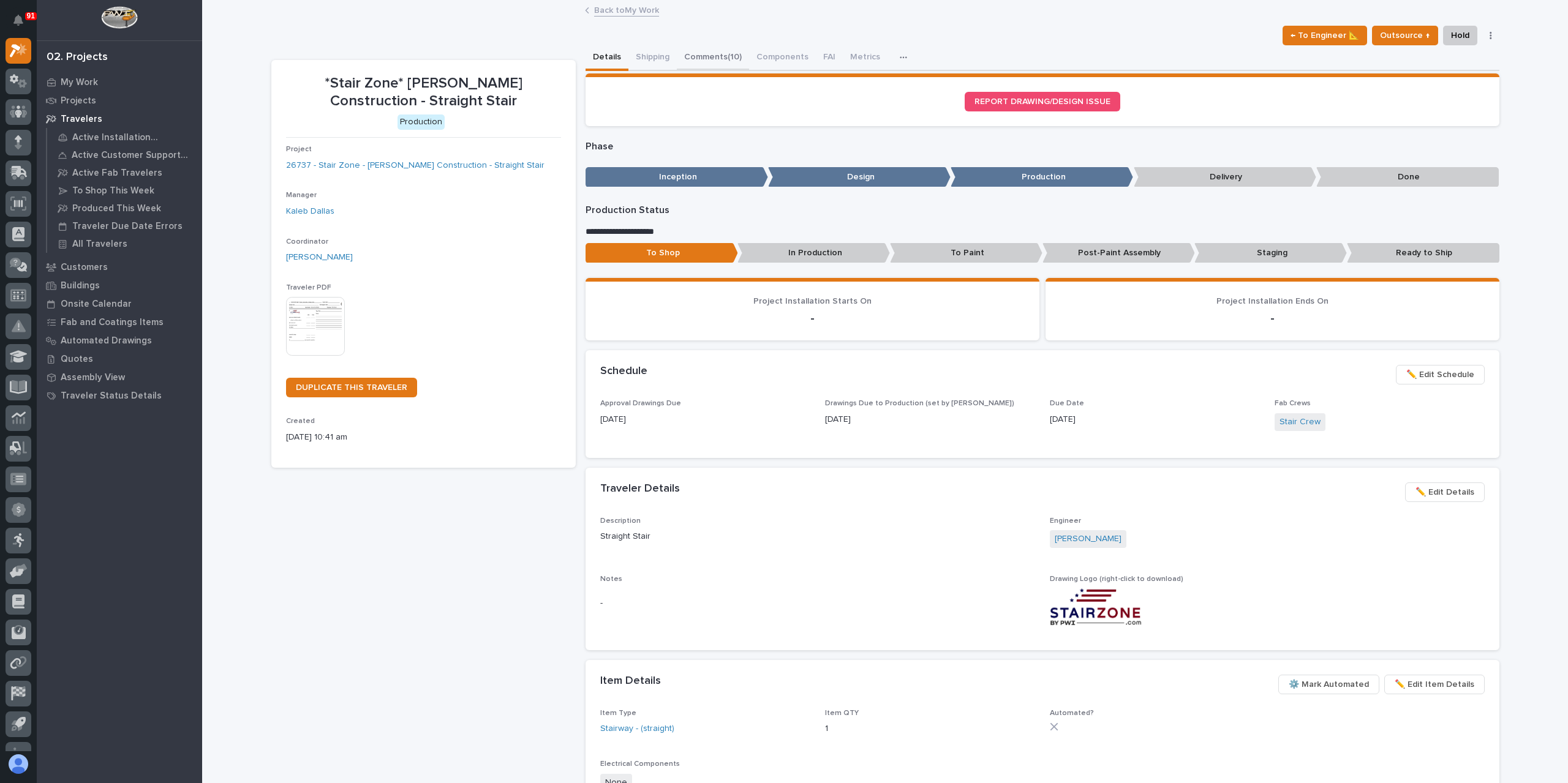
click at [705, 62] on button "Comments (10)" at bounding box center [713, 58] width 72 height 26
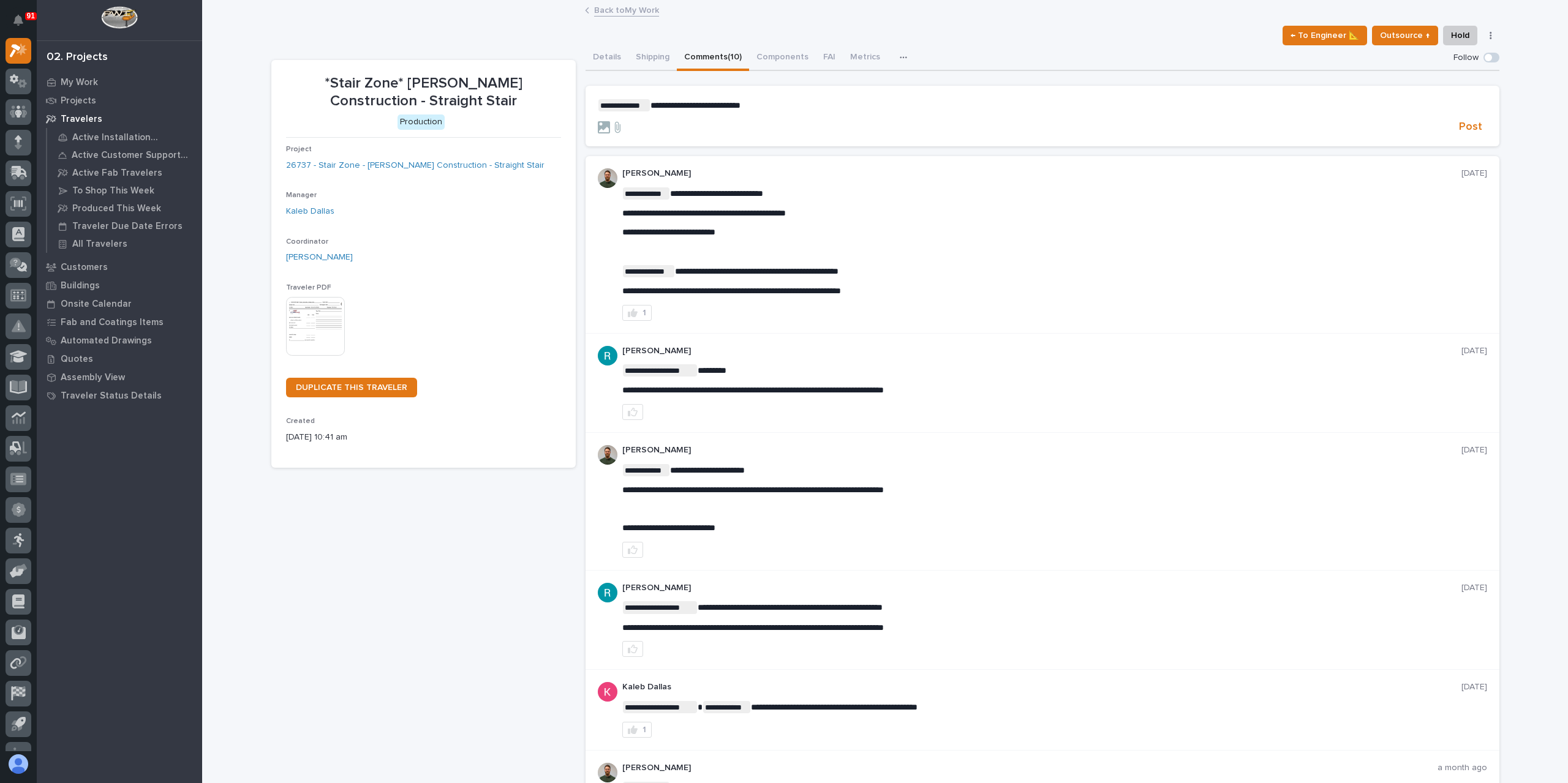
click at [777, 106] on p "**********" at bounding box center [1042, 105] width 889 height 12
click at [1482, 135] on section "**********" at bounding box center [1042, 116] width 914 height 61
click at [1479, 130] on button "Post" at bounding box center [1471, 127] width 33 height 14
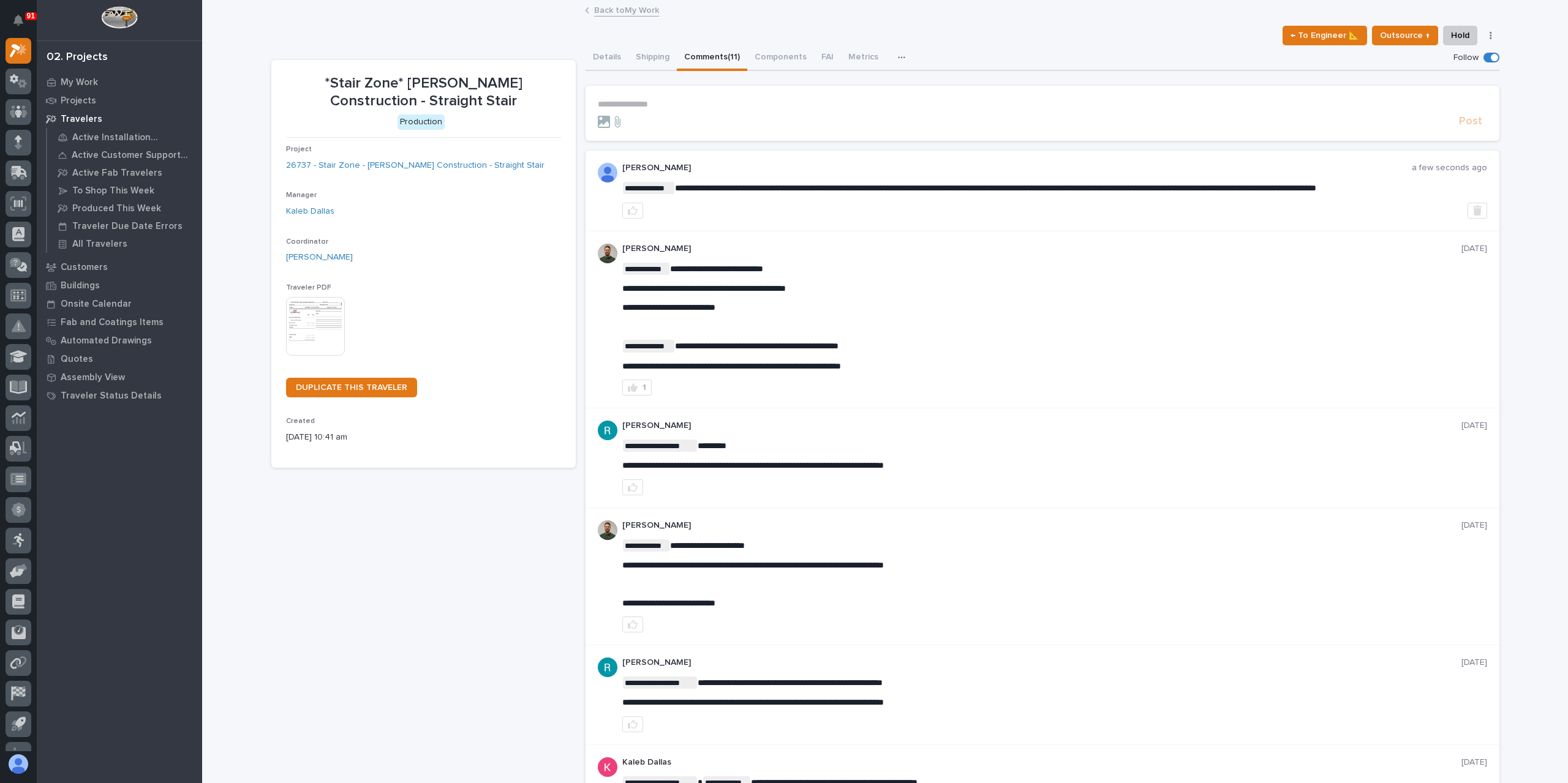
click at [609, 16] on div "Back to My Work" at bounding box center [885, 11] width 612 height 17
click at [616, 4] on link "Back to My Work" at bounding box center [626, 9] width 65 height 14
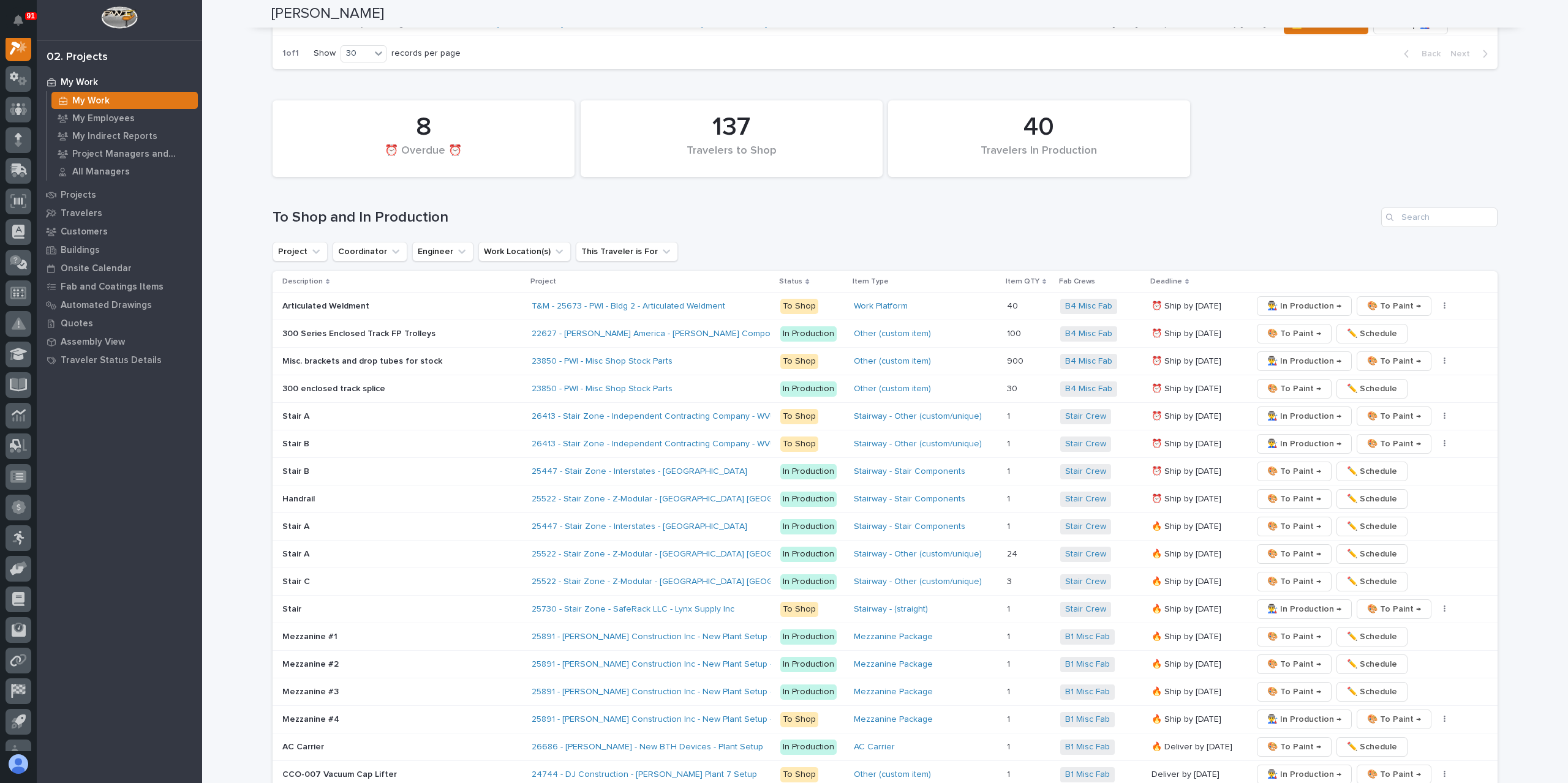
scroll to position [1960, 0]
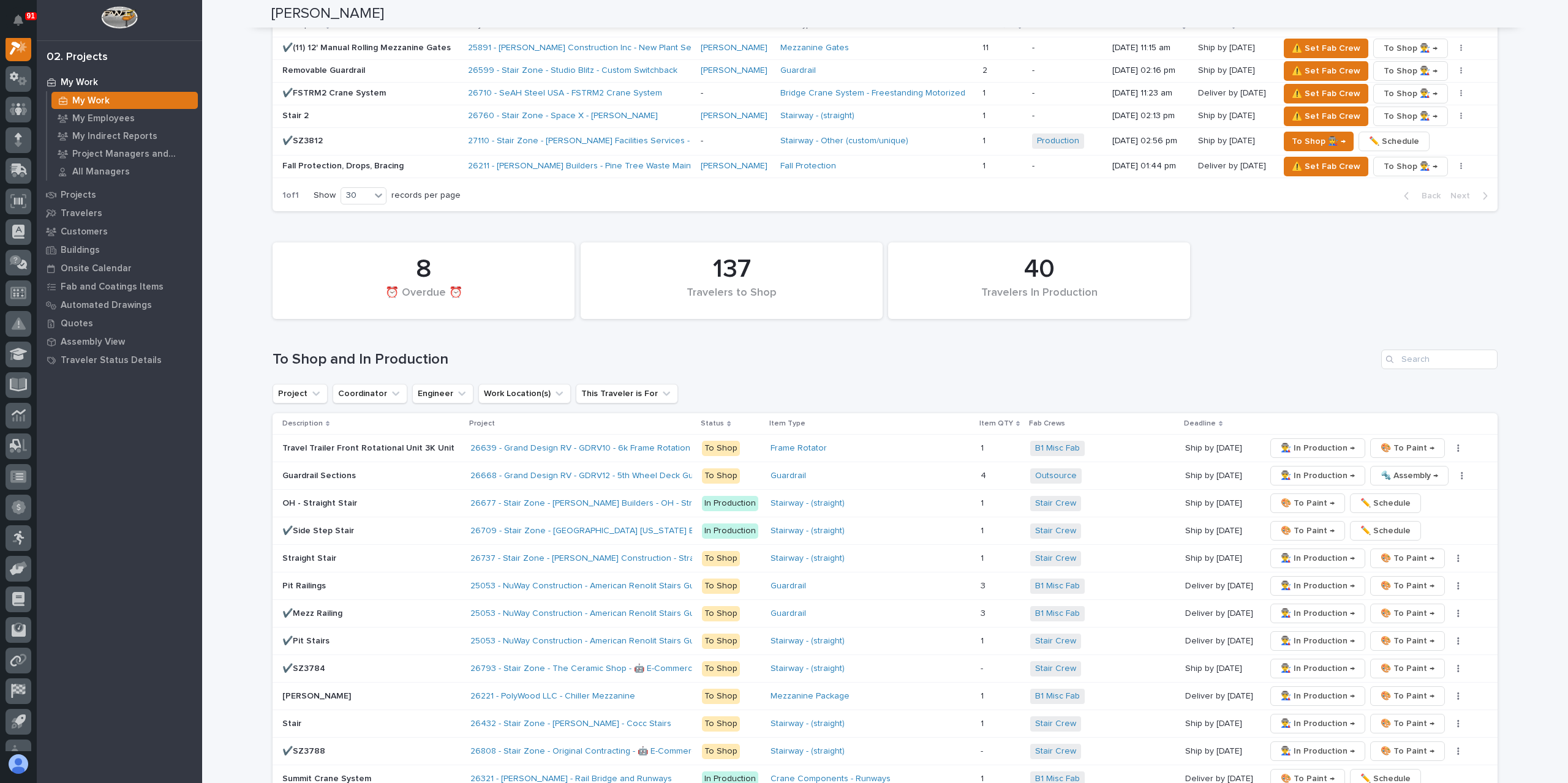
scroll to position [1590, 0]
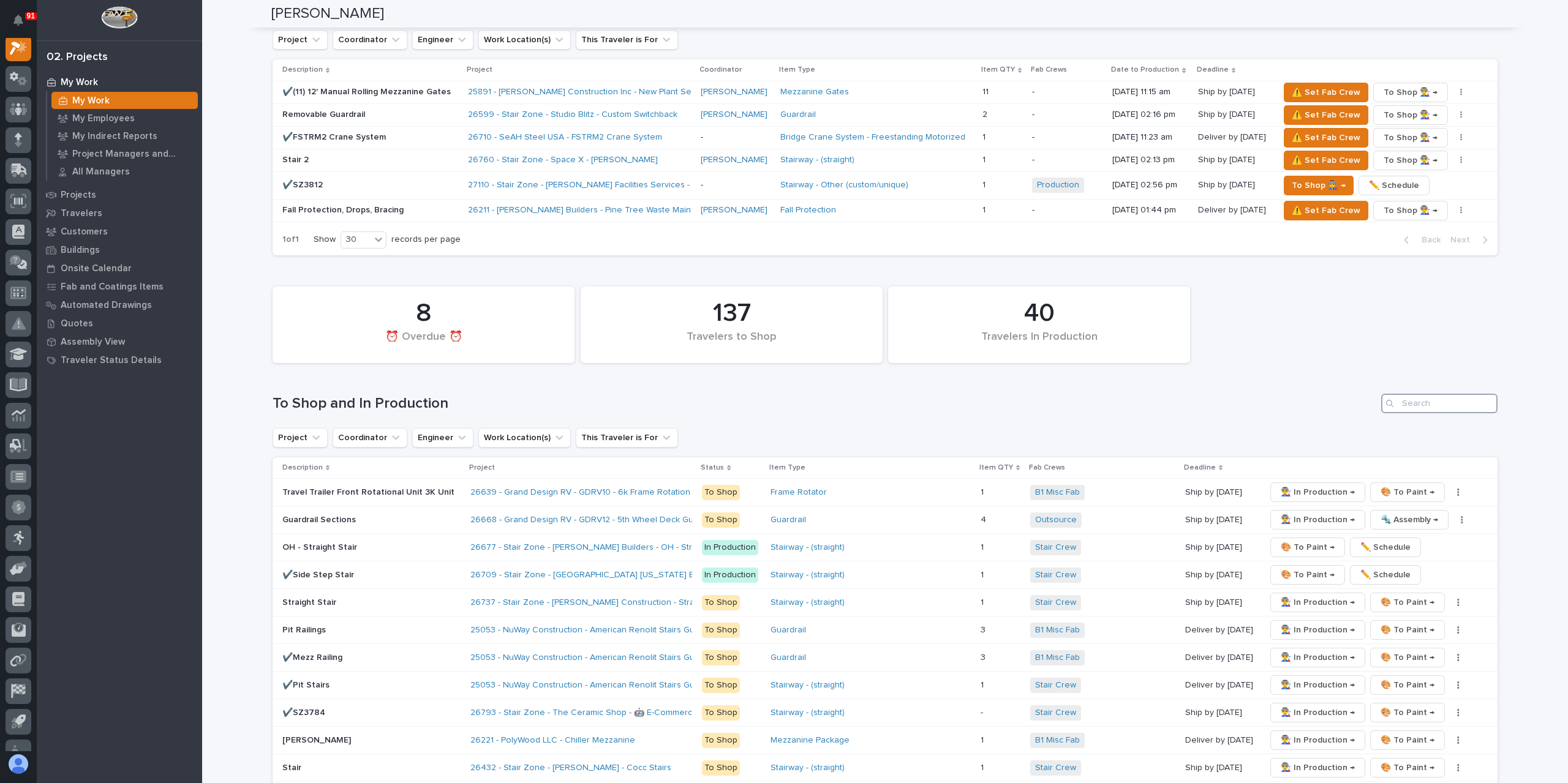
click at [1439, 394] on input "Search" at bounding box center [1439, 403] width 116 height 20
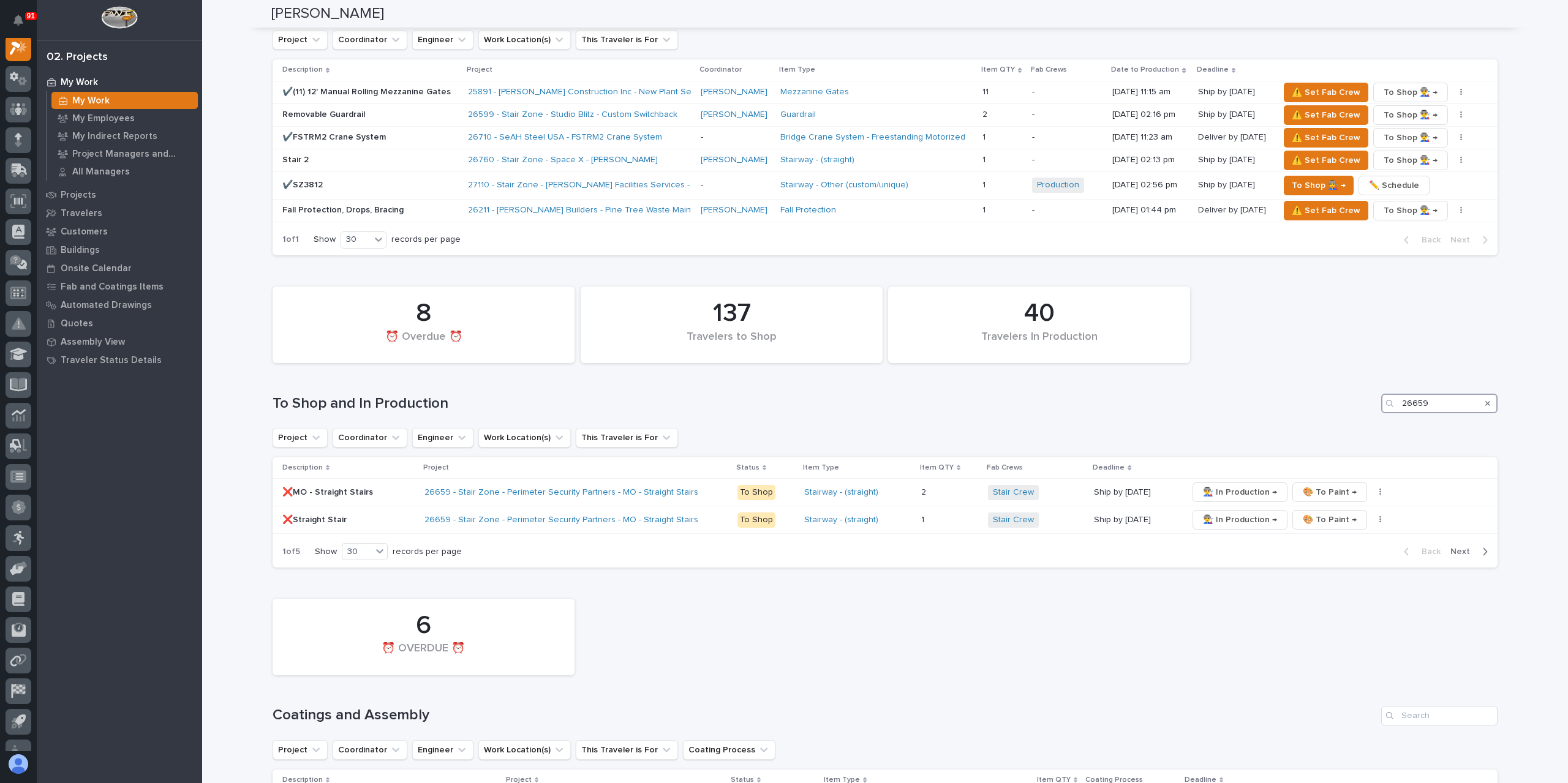
scroll to position [1206, 0]
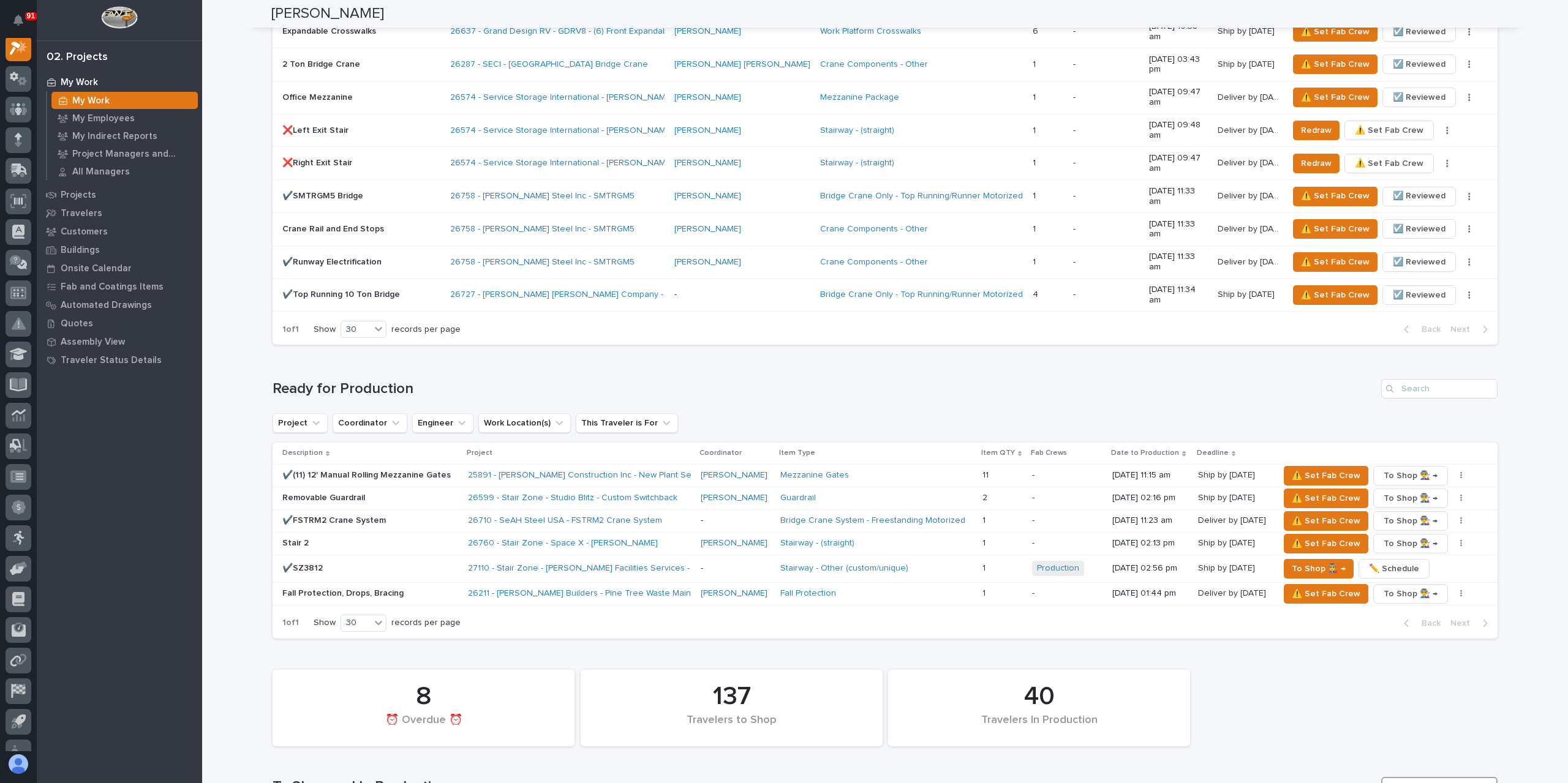
type input "26659"
